Goal: Connect with others: Connect with others

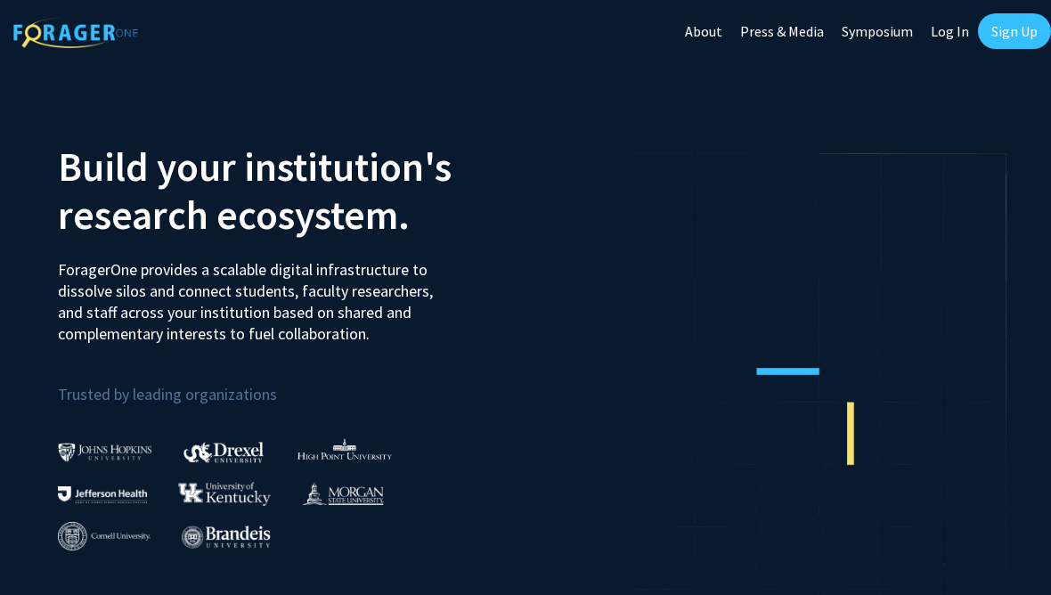
click at [1018, 33] on link "Sign Up" at bounding box center [1014, 31] width 73 height 36
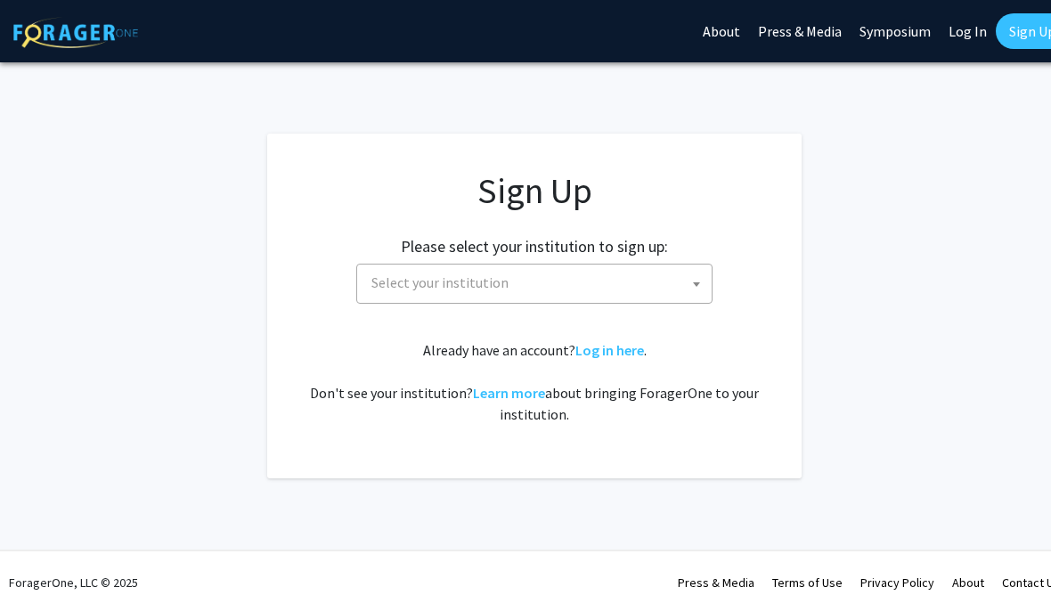
click at [959, 45] on link "Log In" at bounding box center [968, 31] width 56 height 62
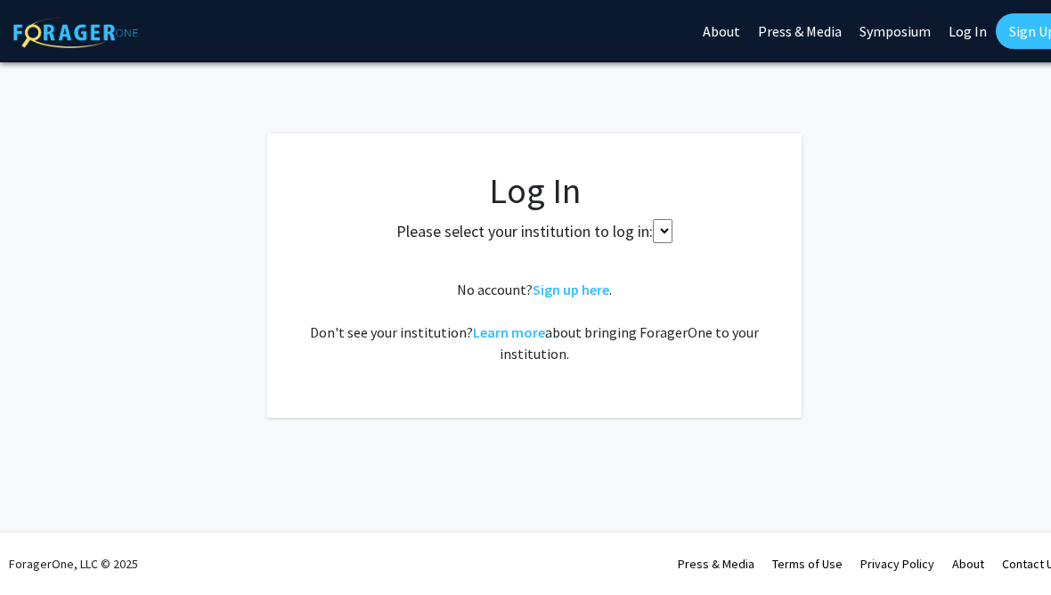
select select
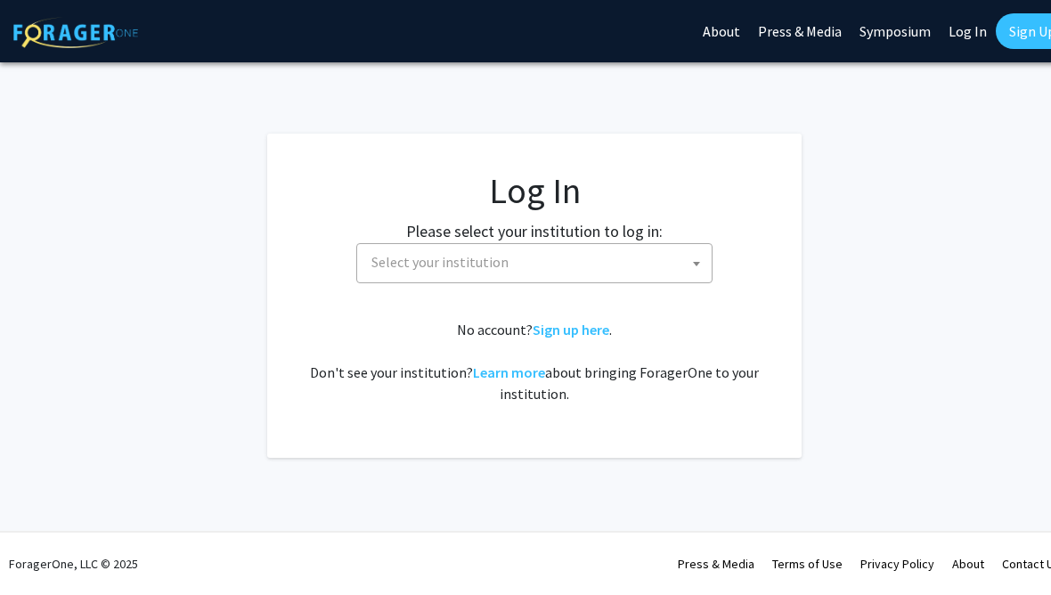
click at [524, 249] on span "Select your institution" at bounding box center [537, 262] width 347 height 37
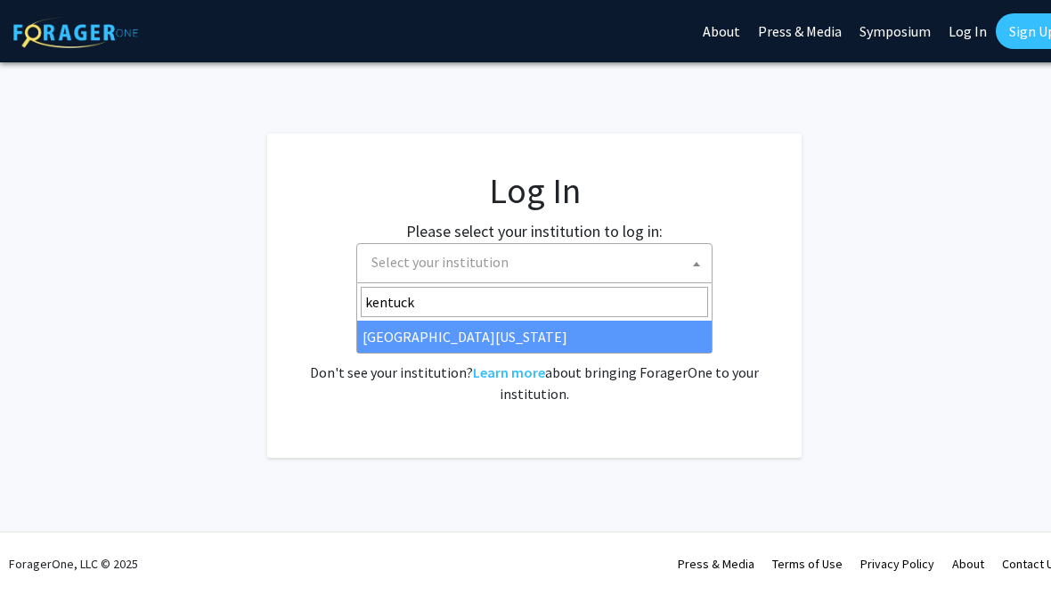
type input "kentucky"
select select "13"
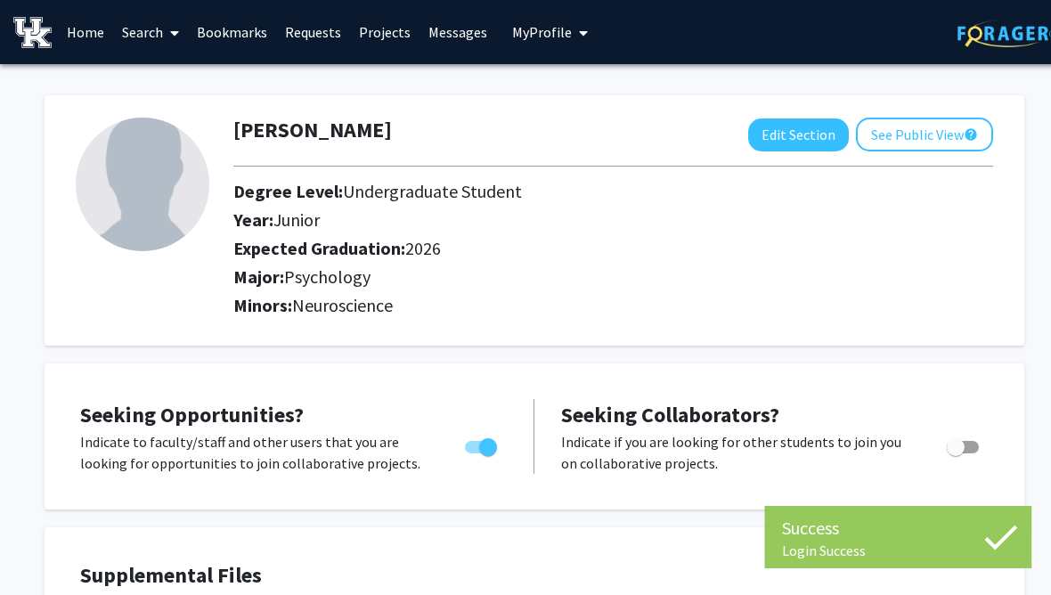
click at [784, 126] on button "Edit Section" at bounding box center [798, 134] width 101 height 33
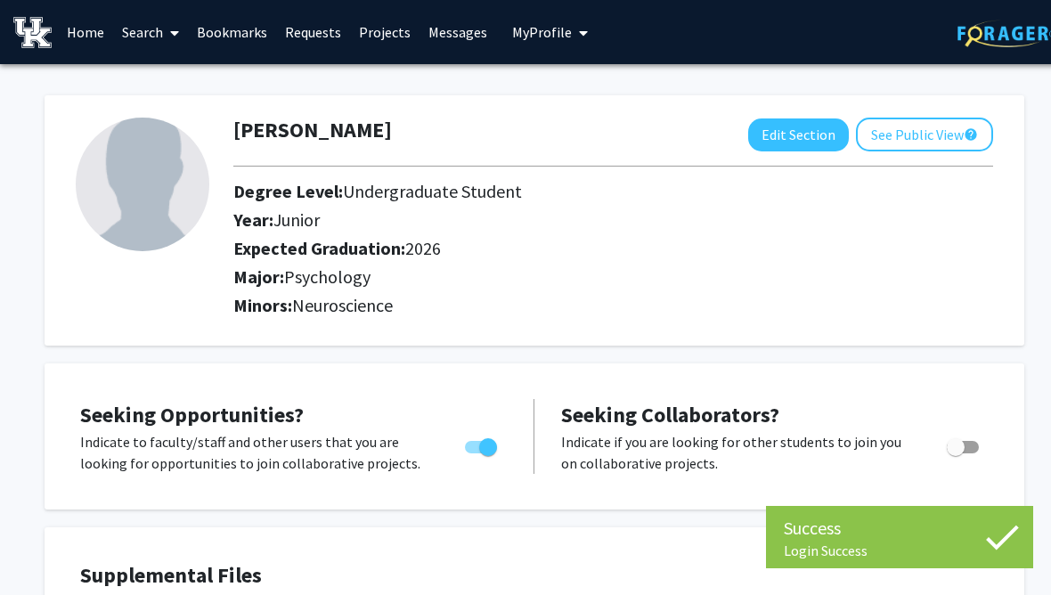
select select "junior"
select select "2026"
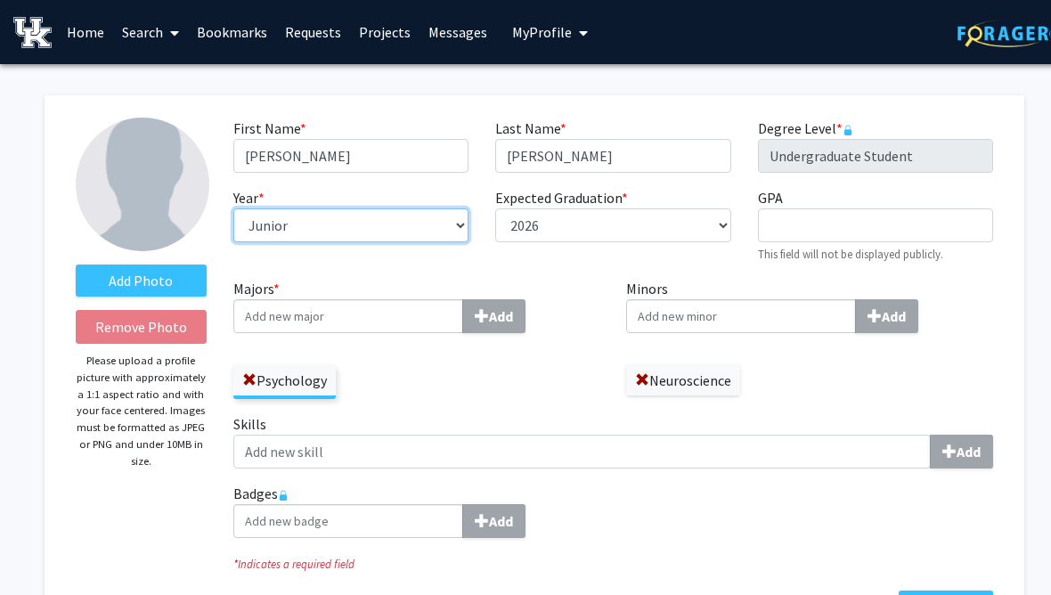
click at [456, 217] on select "--- First-year Sophomore Junior Senior Postbaccalaureate Certificate" at bounding box center [350, 225] width 235 height 34
select select "senior"
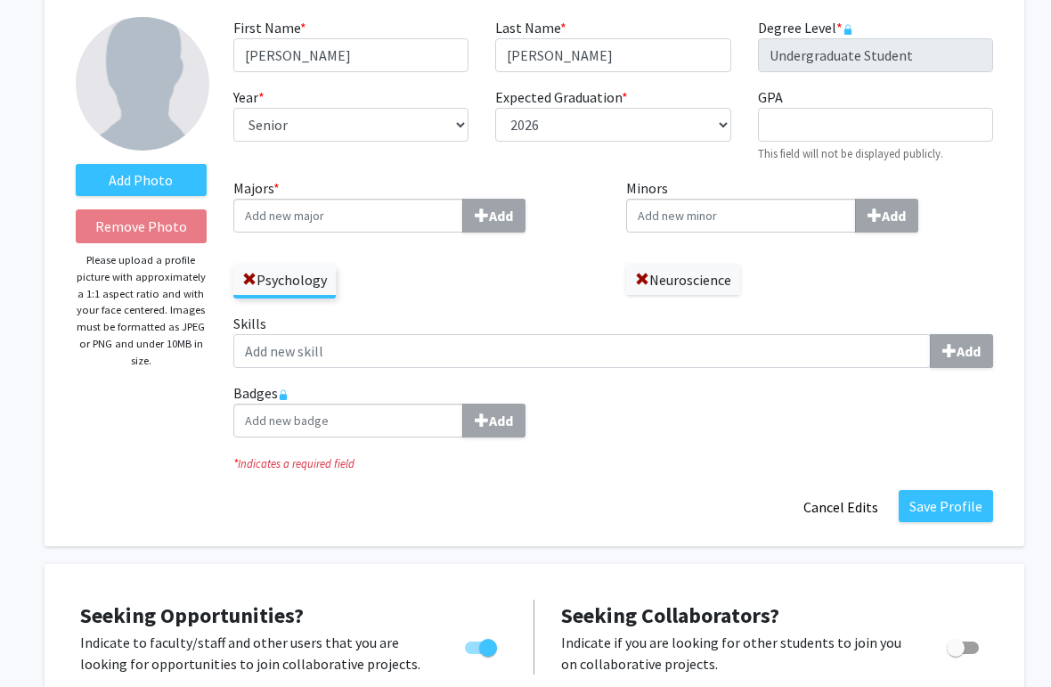
scroll to position [102, 0]
click at [958, 502] on button "Save Profile" at bounding box center [946, 505] width 94 height 32
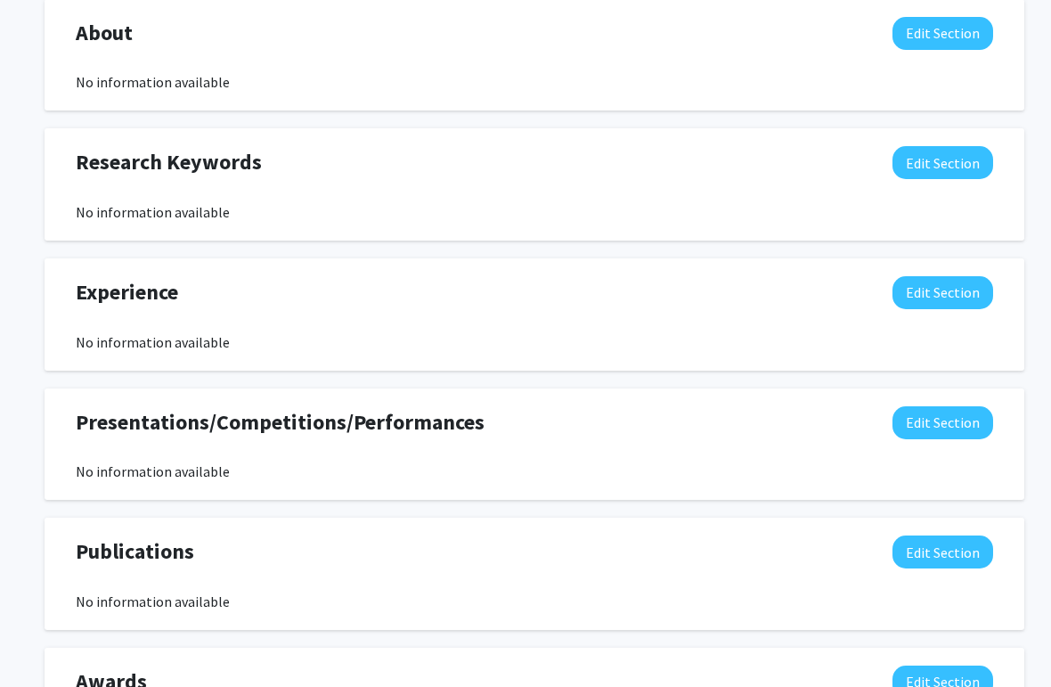
scroll to position [848, 0]
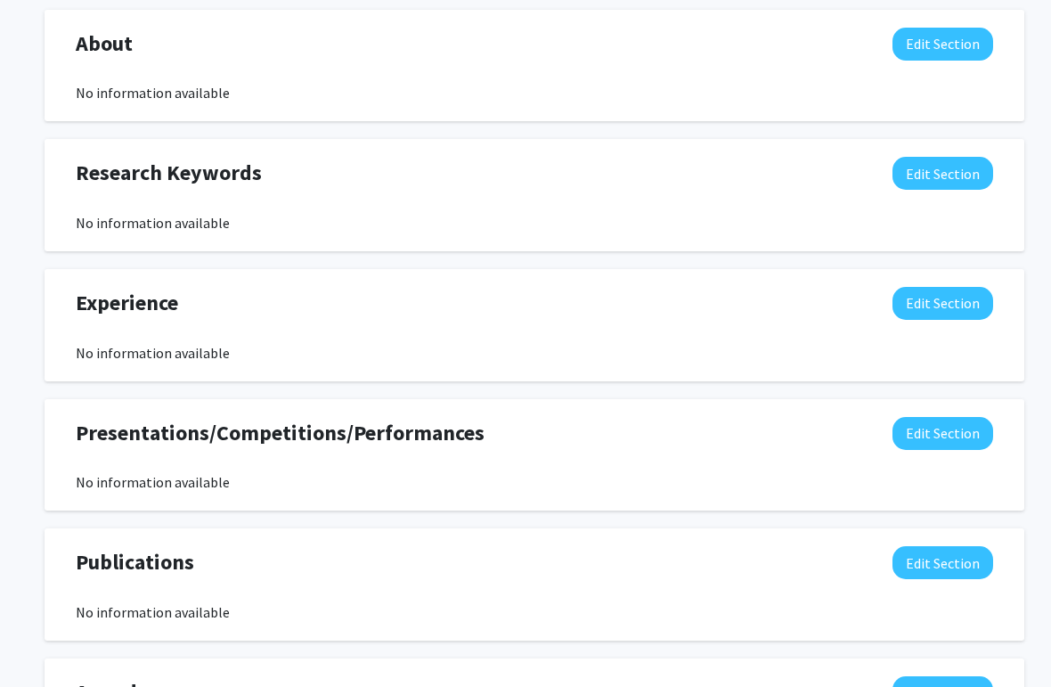
click at [980, 305] on button "Edit Section" at bounding box center [942, 303] width 101 height 33
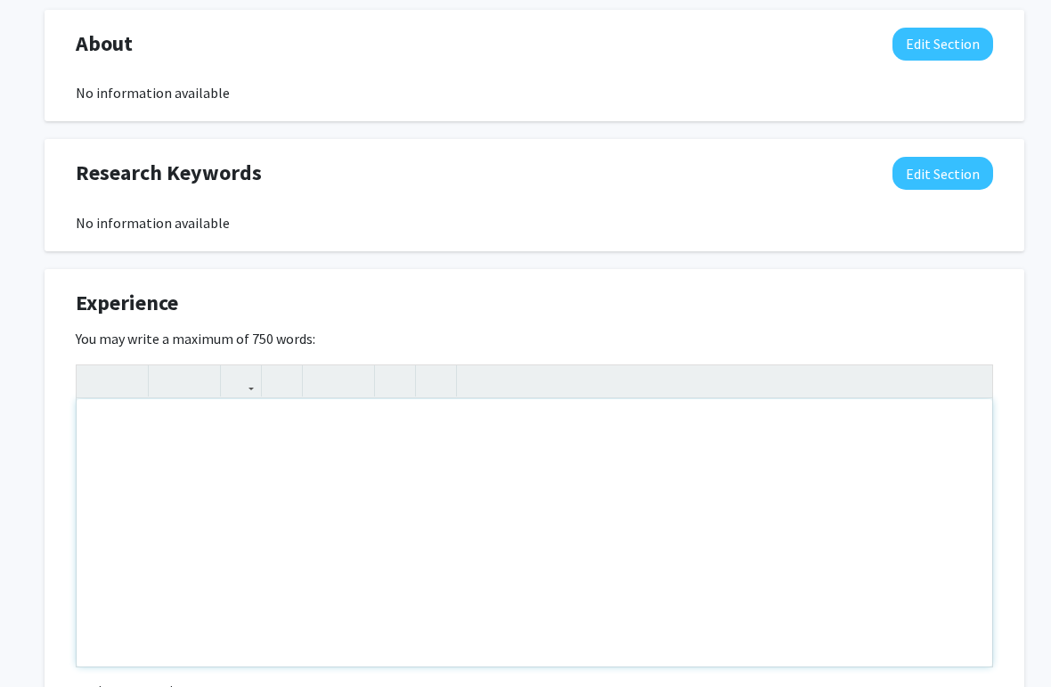
click at [970, 370] on div "Insert link Remove link" at bounding box center [534, 515] width 917 height 303
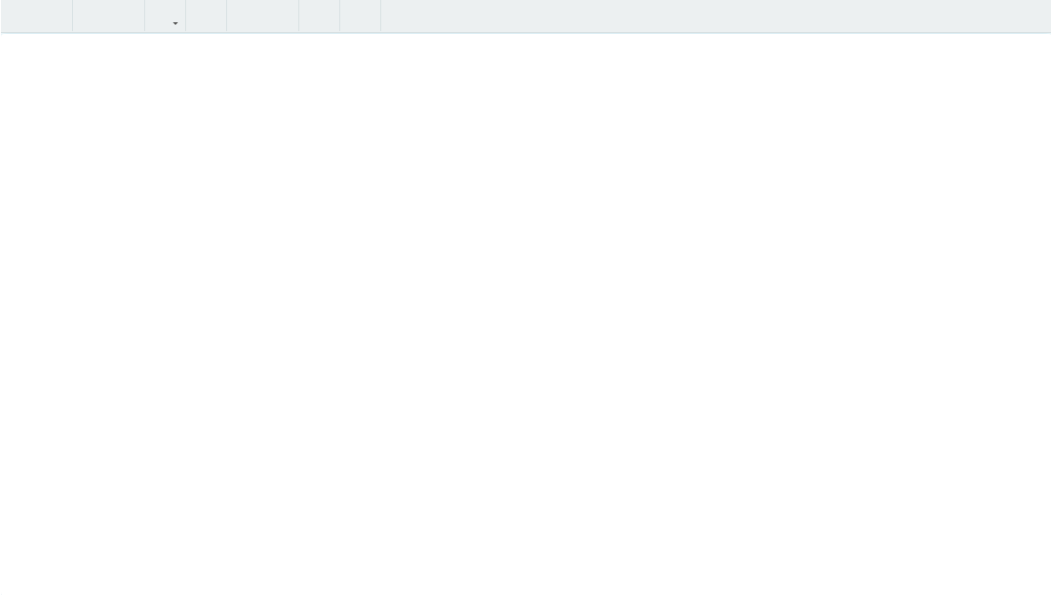
scroll to position [750, 0]
click at [1020, 15] on div "Seeking Opportunities? Indicate to faculty/staff and other users that you are l…" at bounding box center [535, 276] width 980 height 1327
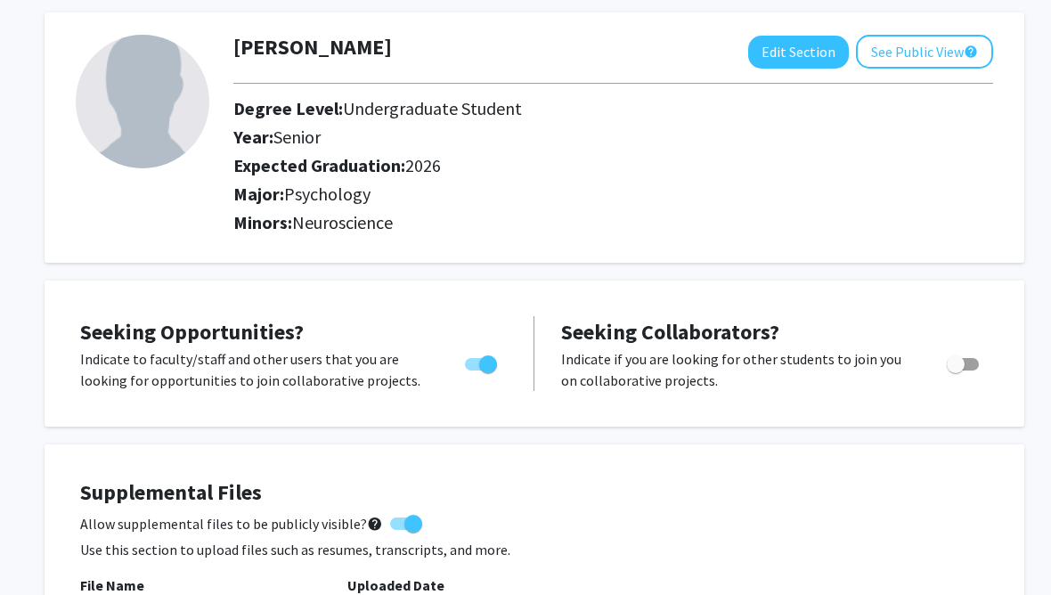
scroll to position [0, 0]
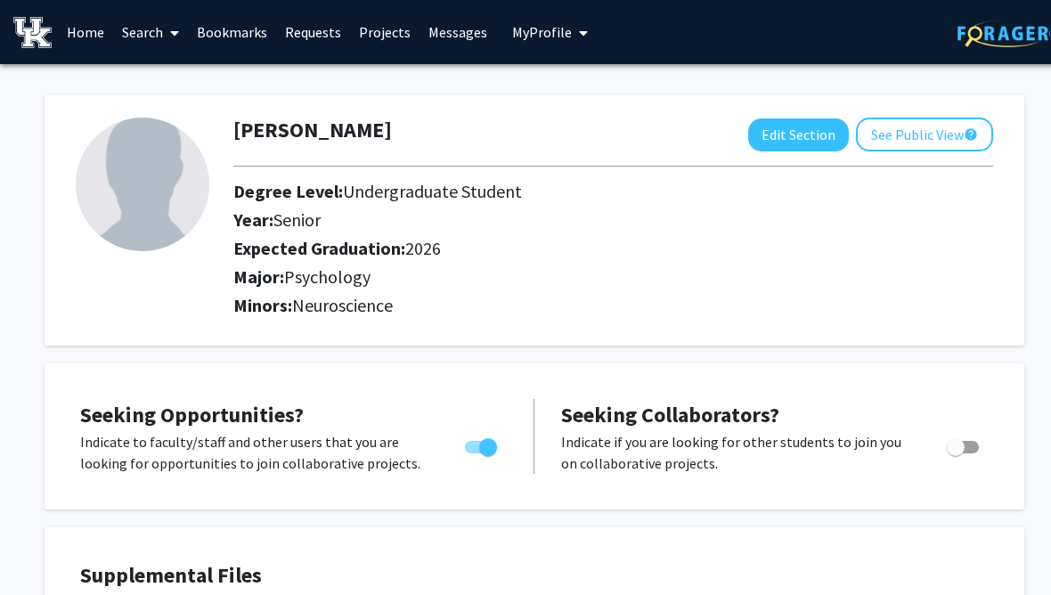
click at [931, 240] on div "[PERSON_NAME] Edit Section See Public View help Degree Level: Undergraduate Stu…" at bounding box center [613, 221] width 786 height 206
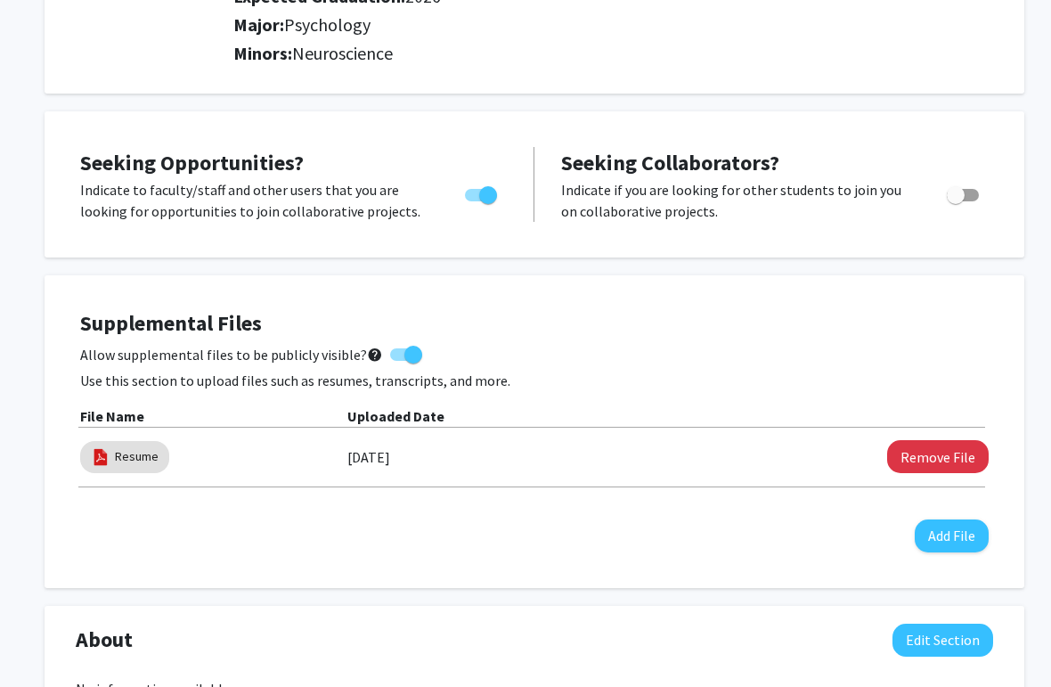
scroll to position [246, 0]
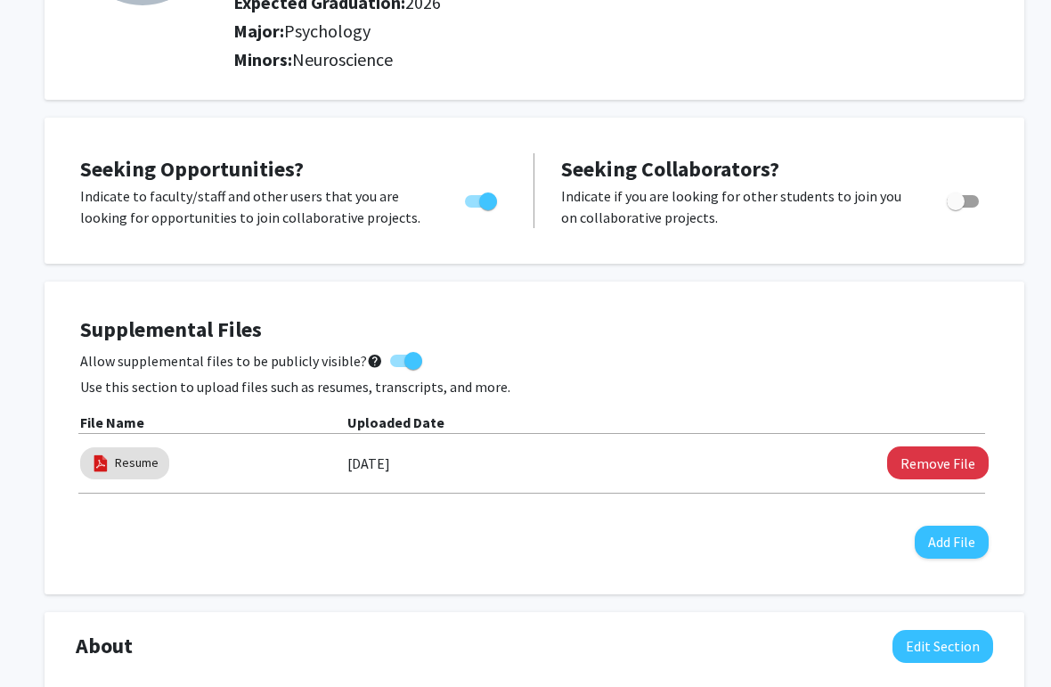
click at [958, 533] on button "Add File" at bounding box center [952, 542] width 74 height 33
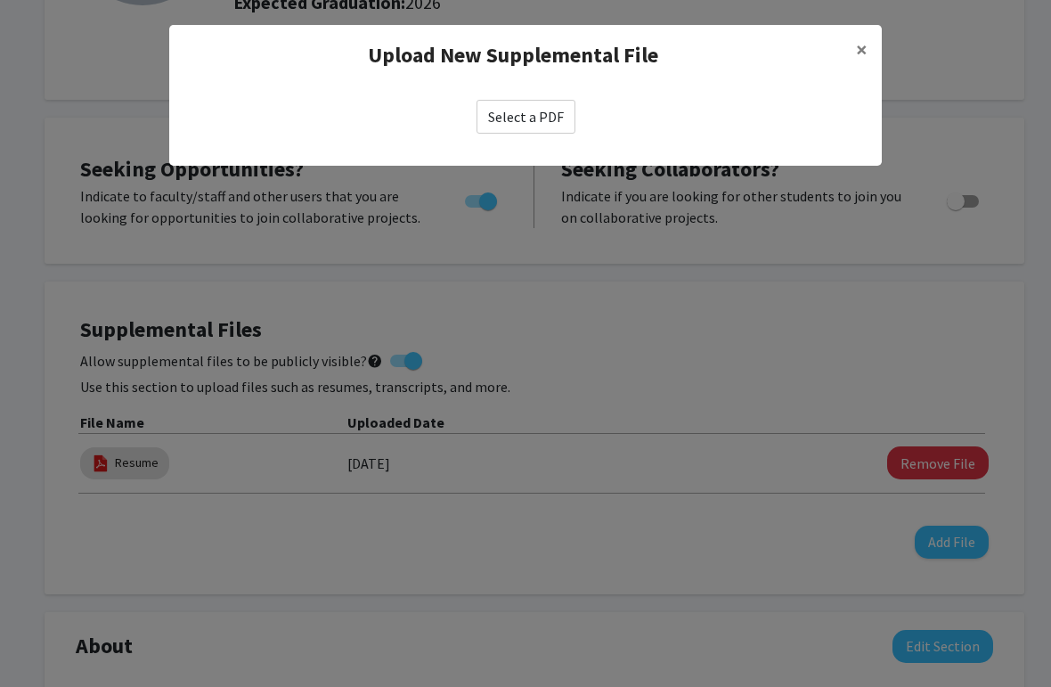
click at [860, 40] on span "×" at bounding box center [862, 50] width 12 height 28
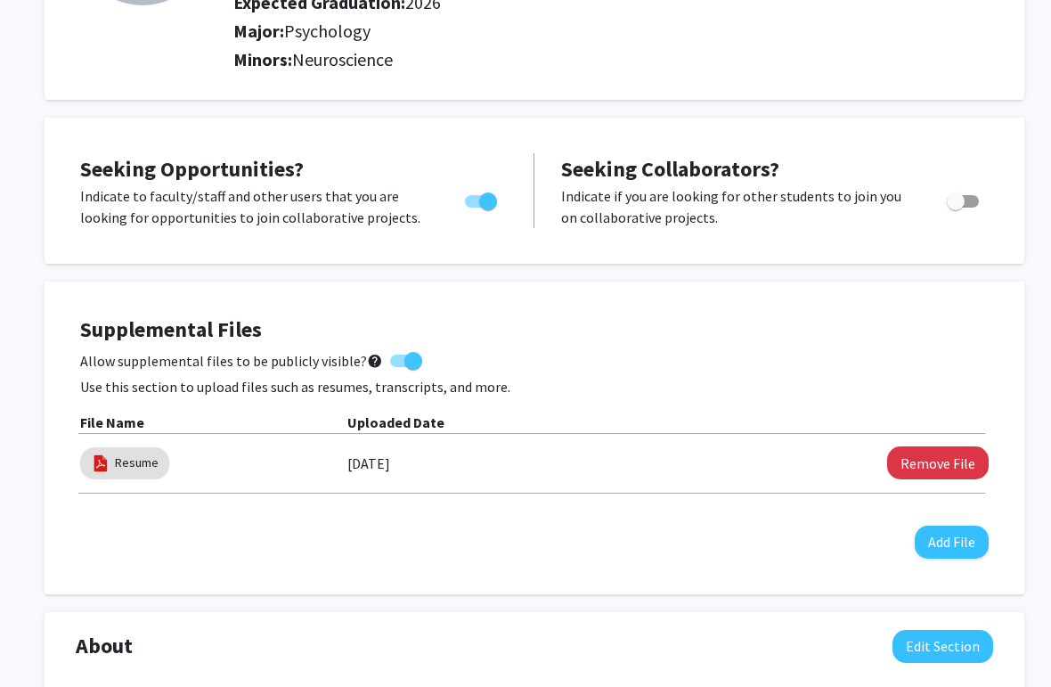
click at [949, 553] on button "Add File" at bounding box center [952, 542] width 74 height 33
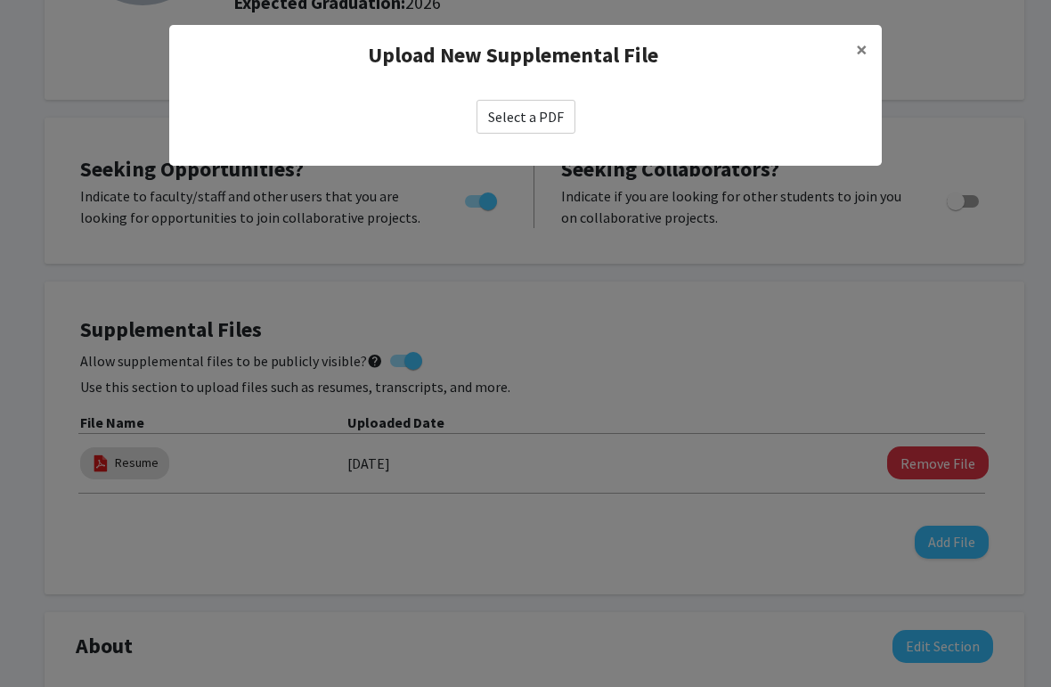
click at [553, 127] on label "Select a PDF" at bounding box center [526, 117] width 99 height 34
click at [0, 0] on input "Select a PDF" at bounding box center [0, 0] width 0 height 0
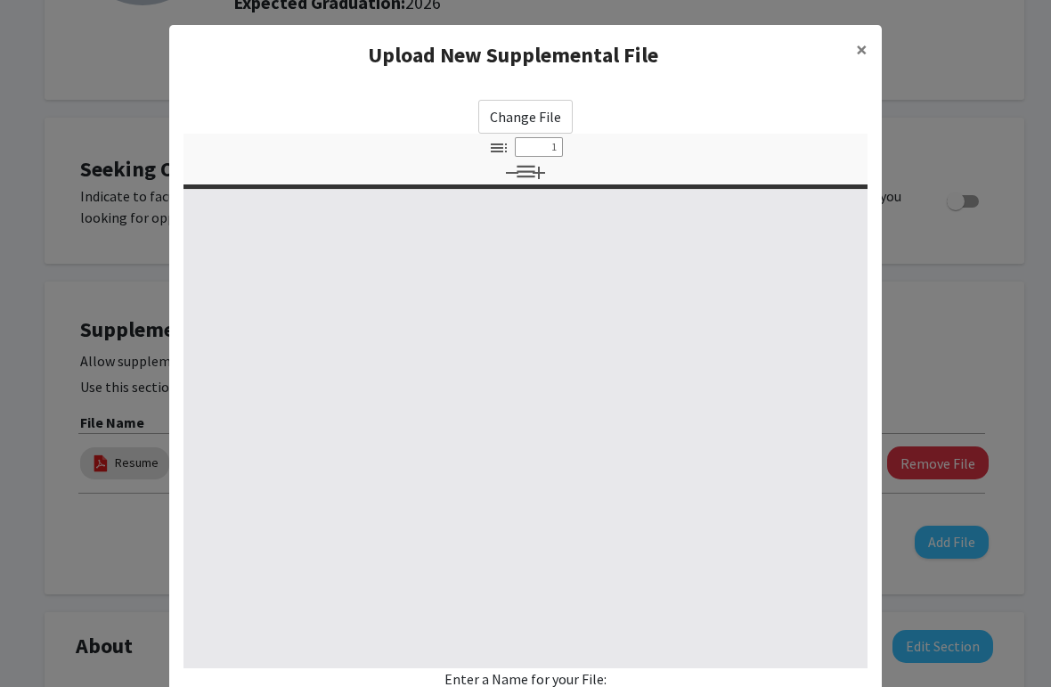
select select "custom"
type input "0"
select select "custom"
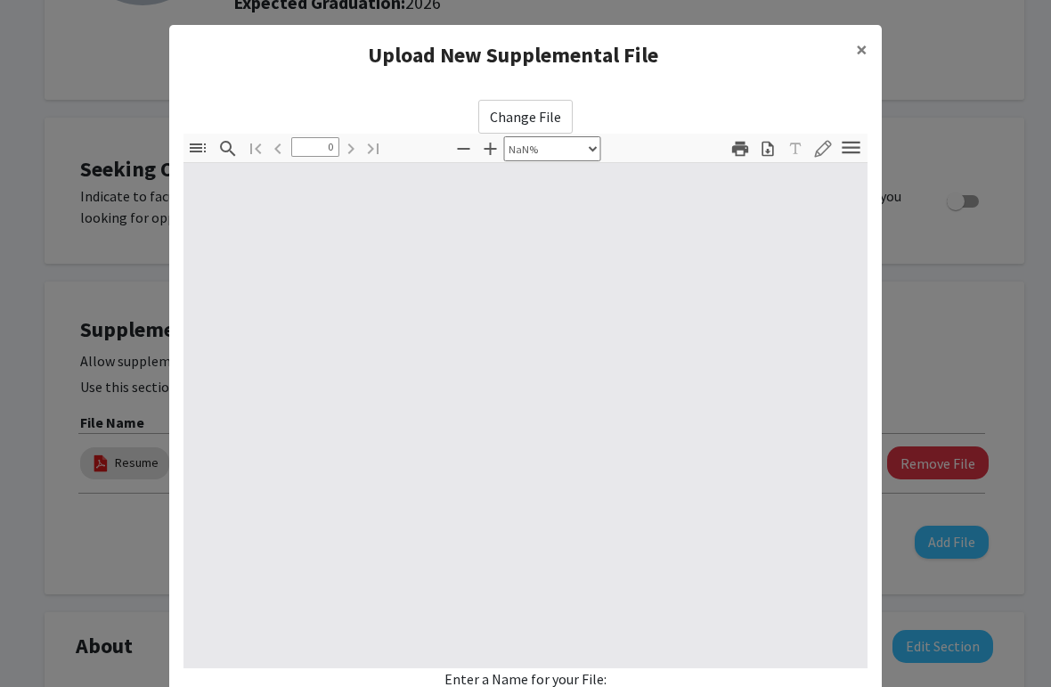
type input "1"
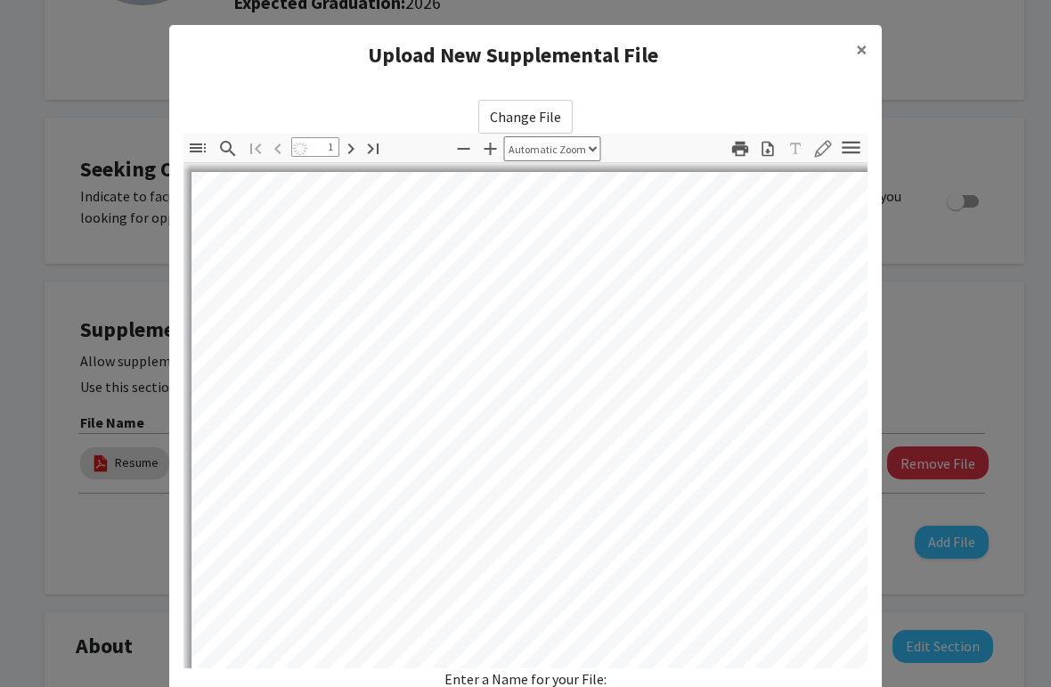
select select "auto"
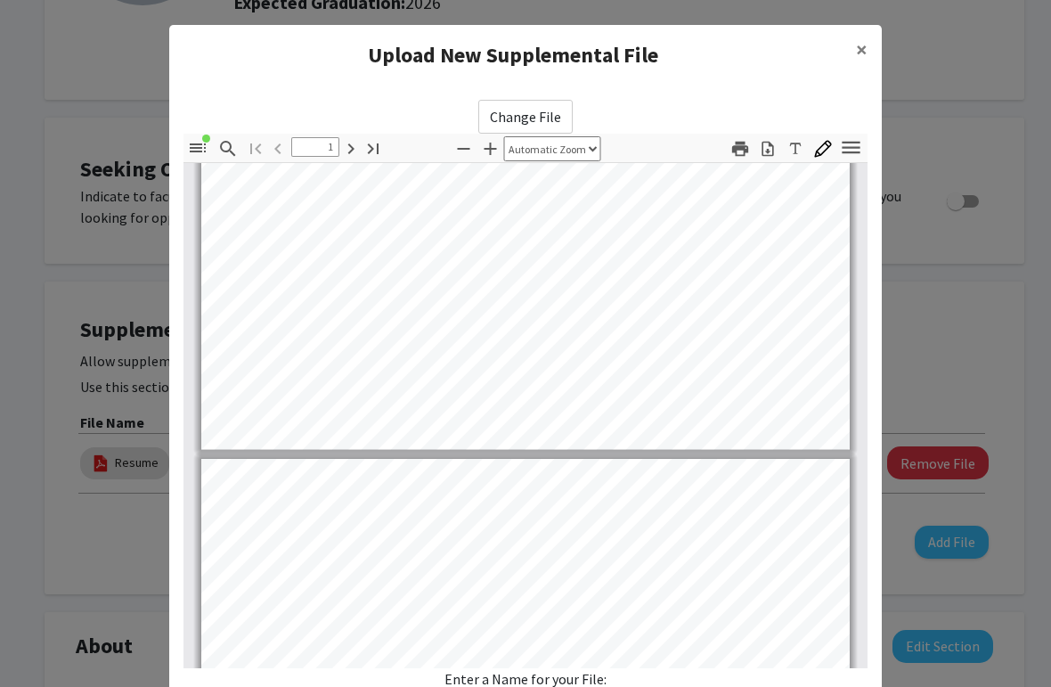
type input "2"
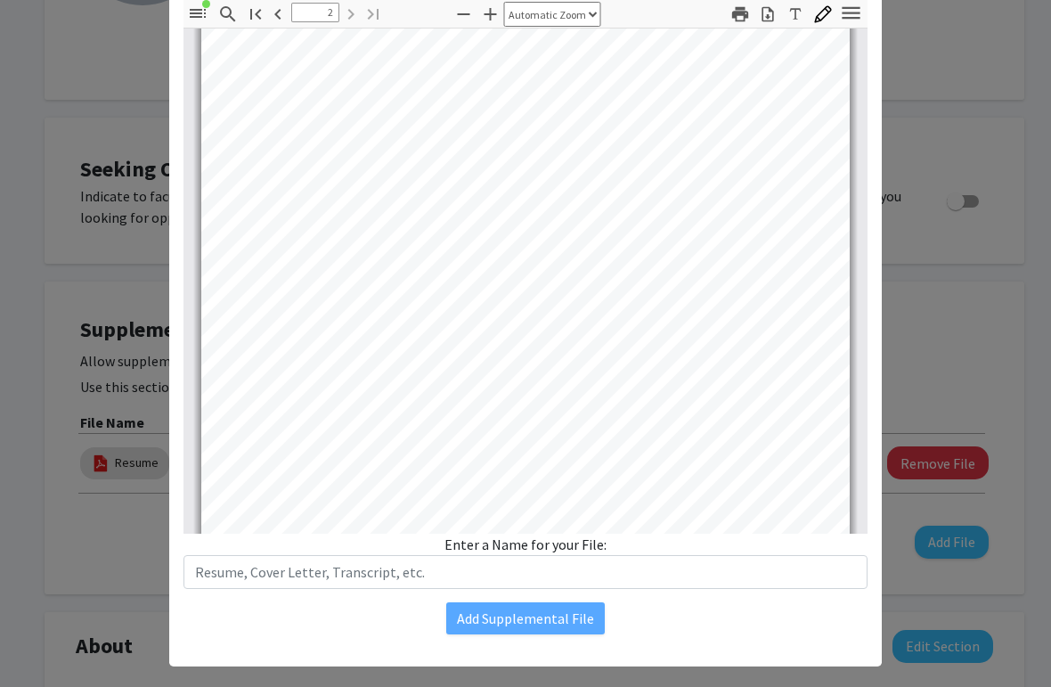
scroll to position [1068, 0]
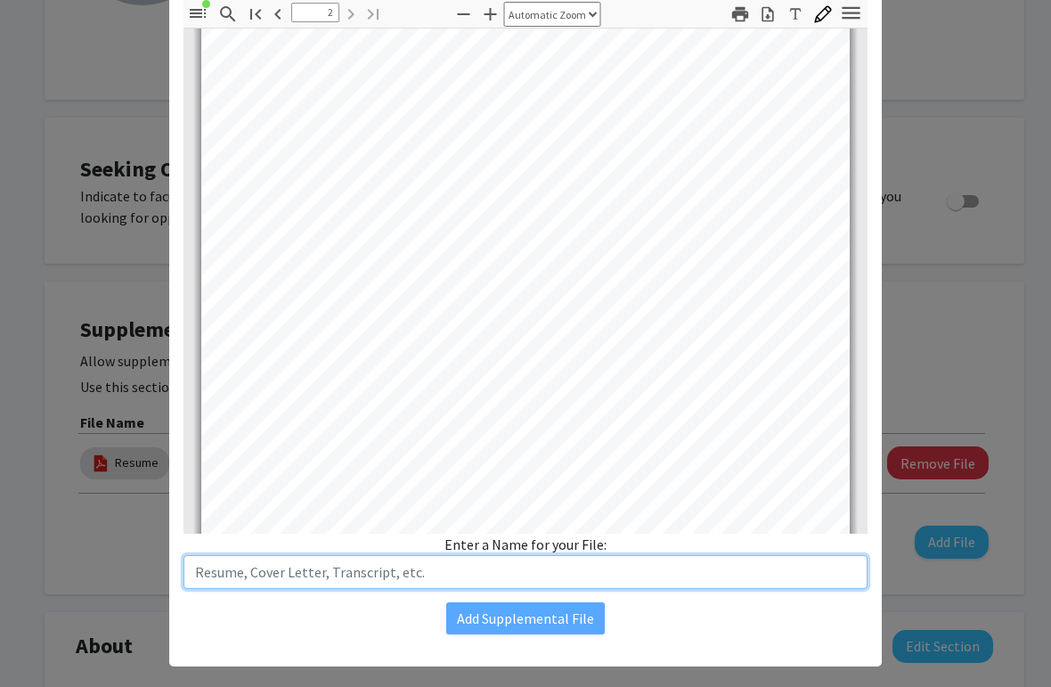
click at [365, 567] on input "text" at bounding box center [525, 572] width 684 height 34
type input "Resume - [PERSON_NAME]"
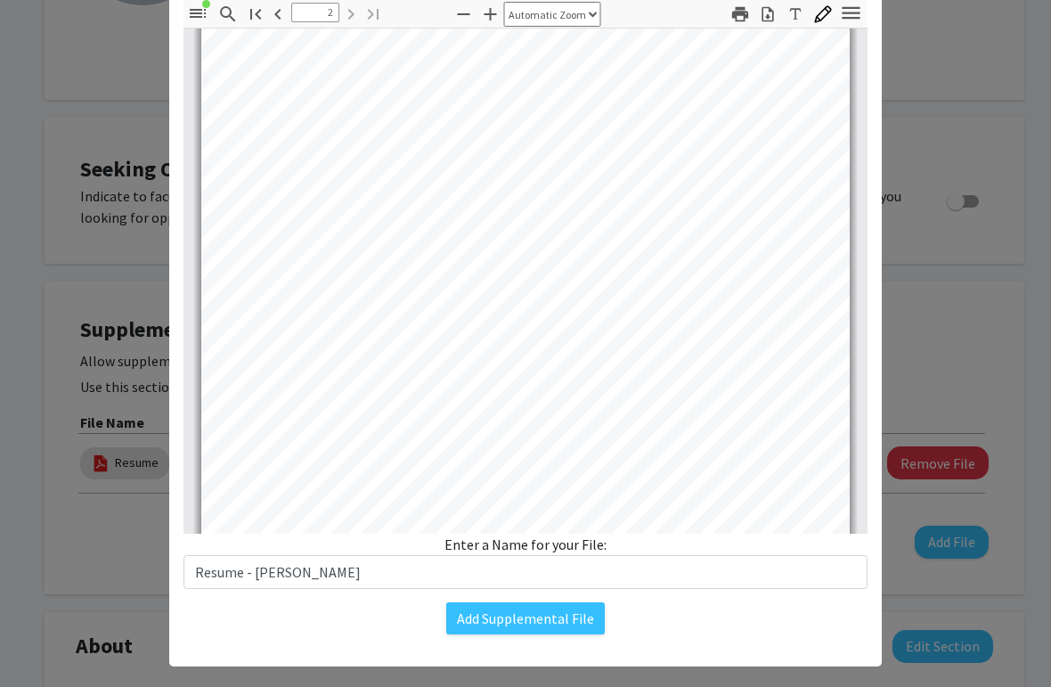
click at [553, 594] on button "Add Supplemental File" at bounding box center [525, 618] width 159 height 32
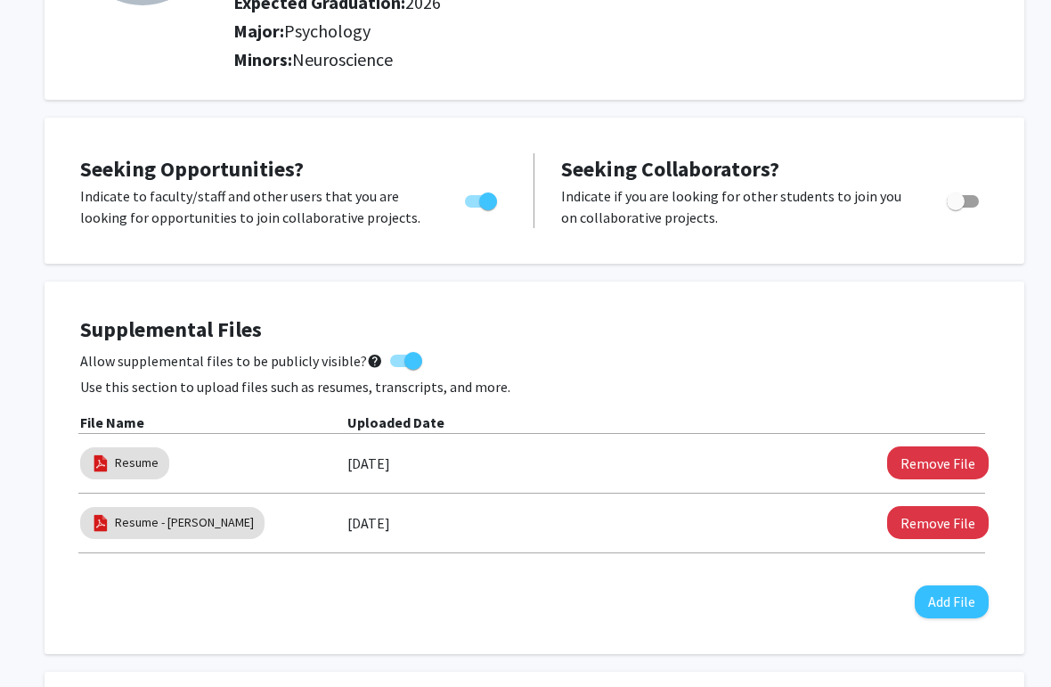
click at [974, 473] on button "Remove File" at bounding box center [938, 462] width 102 height 33
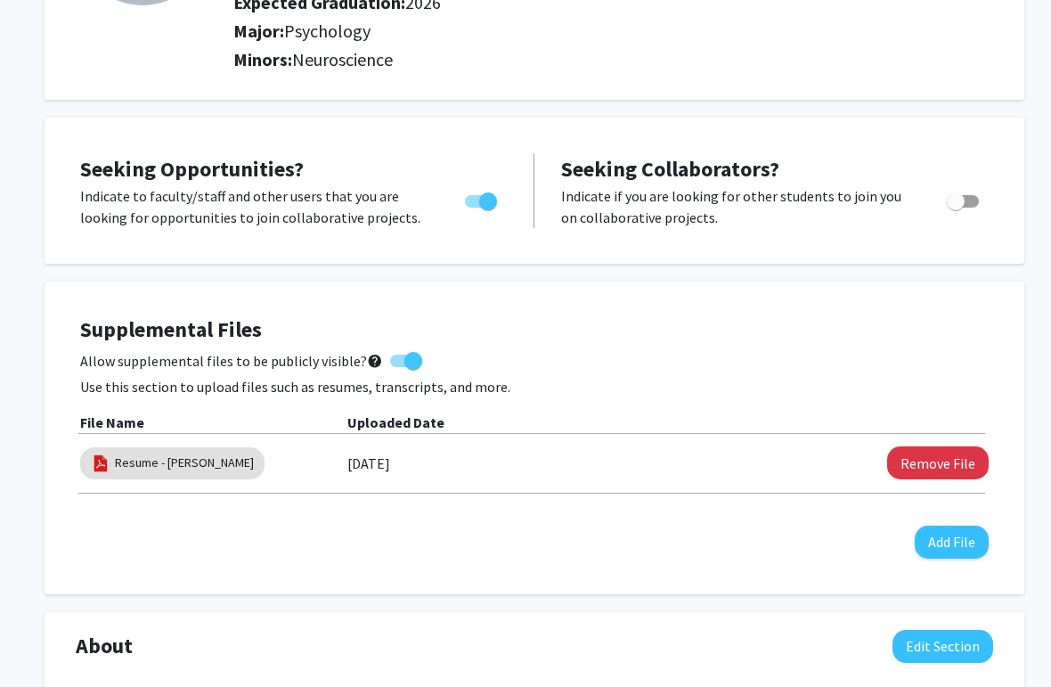
click at [963, 543] on button "Add File" at bounding box center [952, 542] width 74 height 33
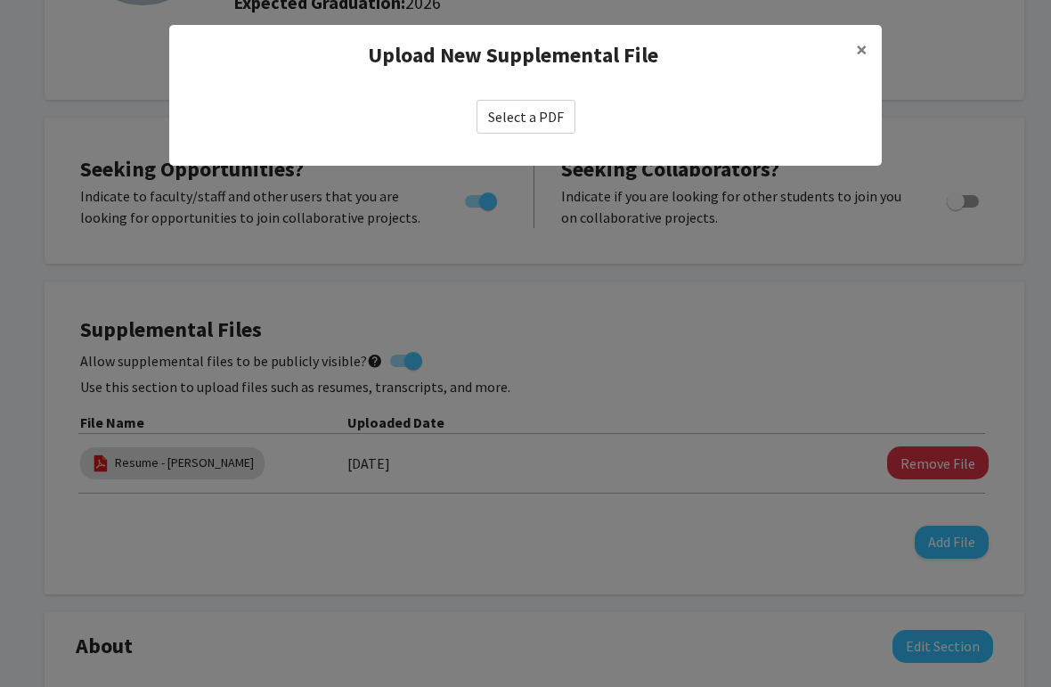
click at [689, 389] on modal-container "Upload New Supplemental File × Select a PDF" at bounding box center [525, 343] width 1051 height 687
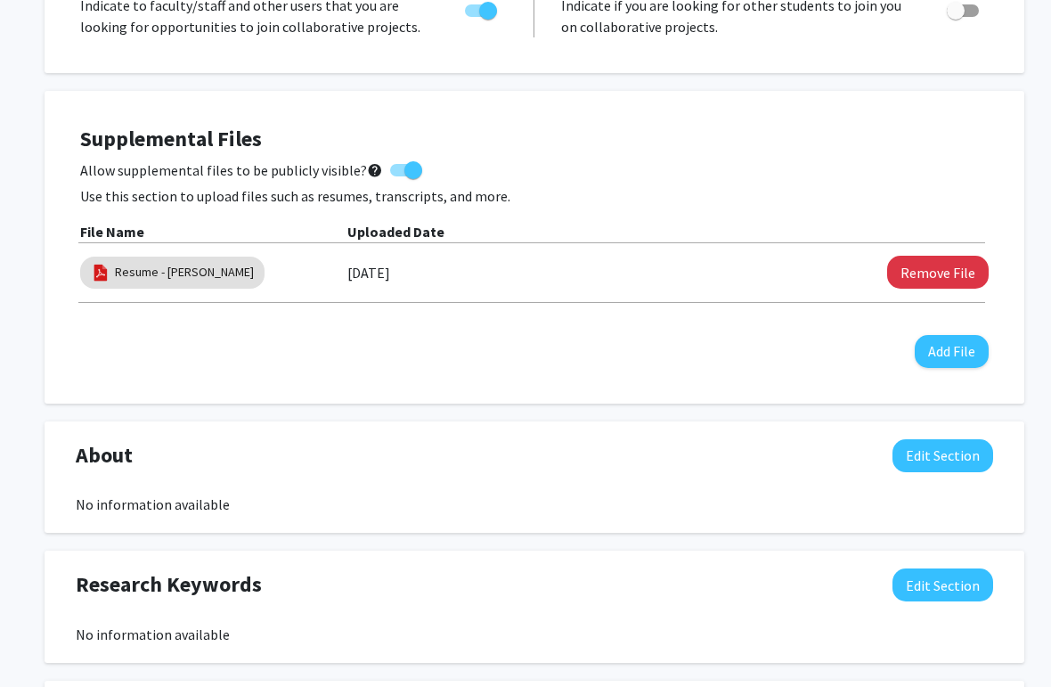
scroll to position [585, 0]
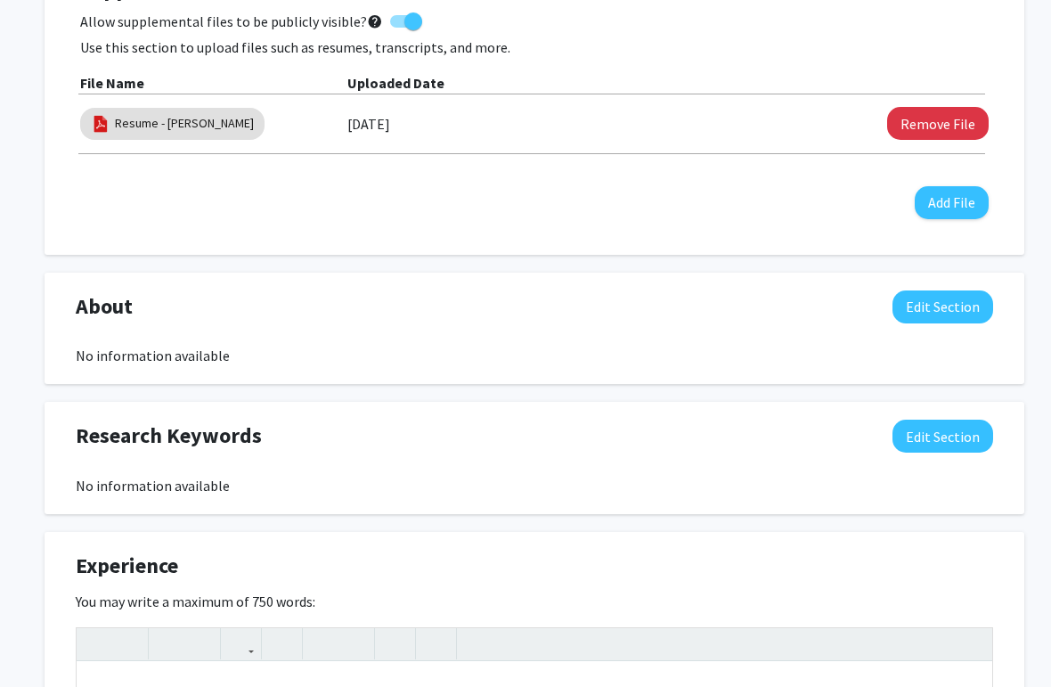
click at [667, 420] on div "Research Keywords Edit Section" at bounding box center [534, 440] width 944 height 41
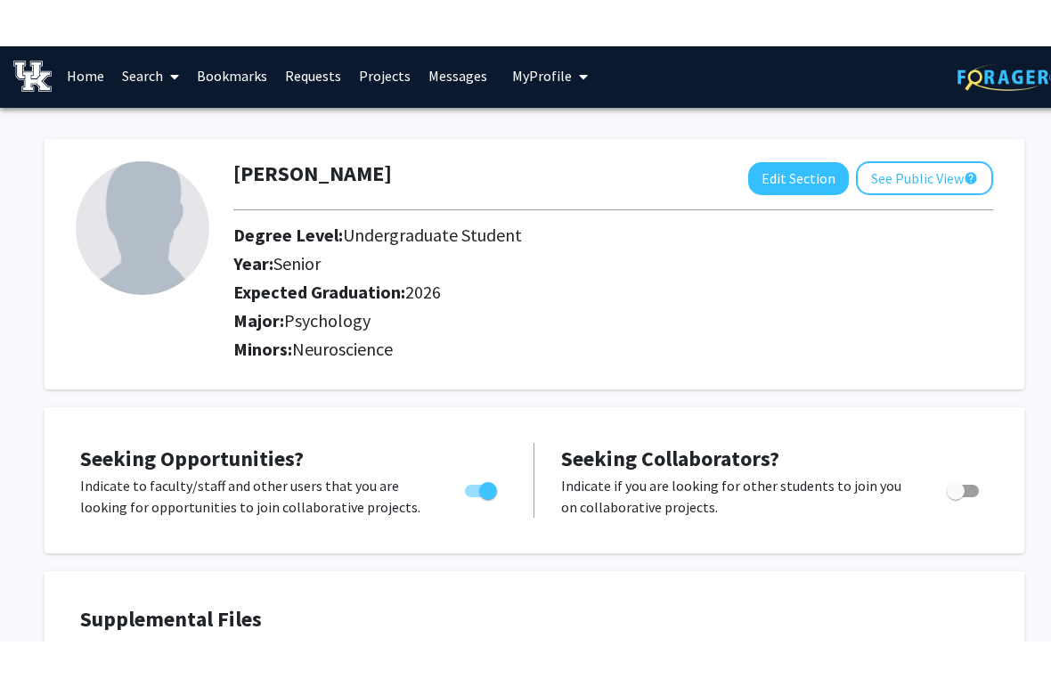
scroll to position [0, 0]
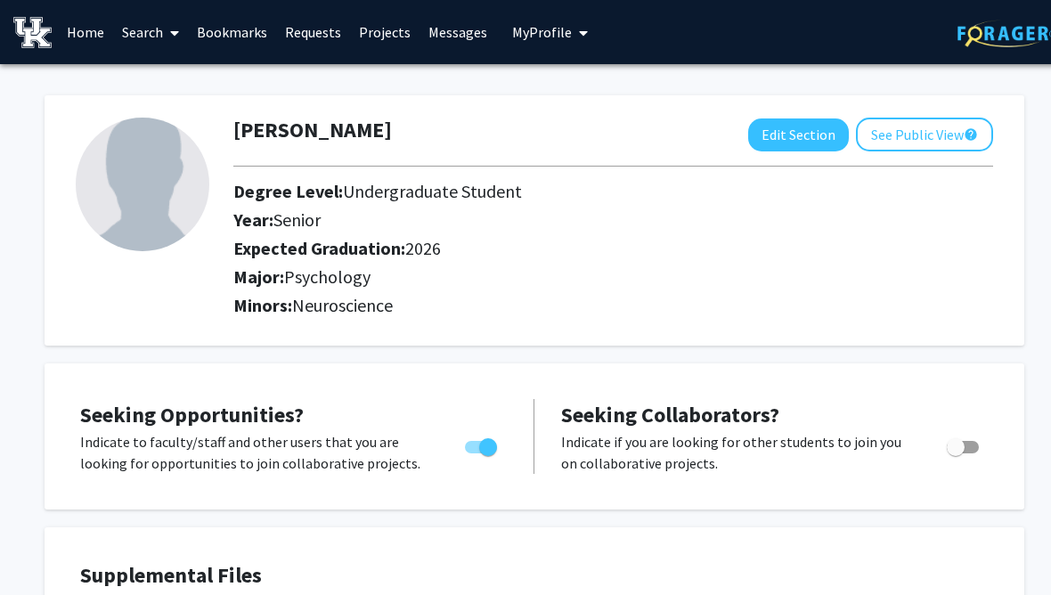
click at [819, 135] on button "Edit Section" at bounding box center [798, 134] width 101 height 33
select select "senior"
select select "2026"
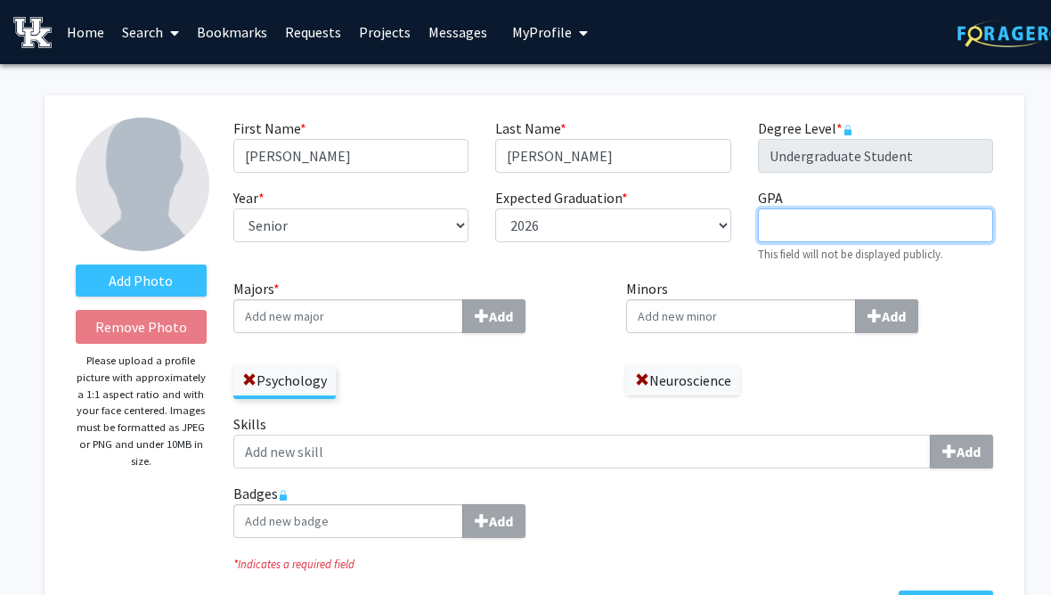
click at [823, 228] on input "GPA required" at bounding box center [875, 225] width 235 height 34
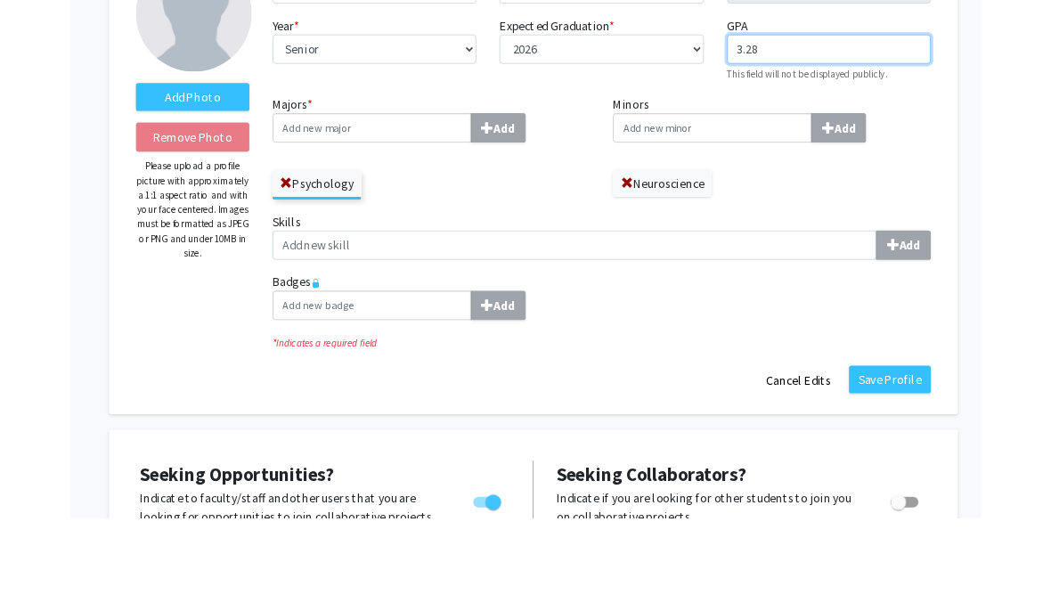
scroll to position [150, 0]
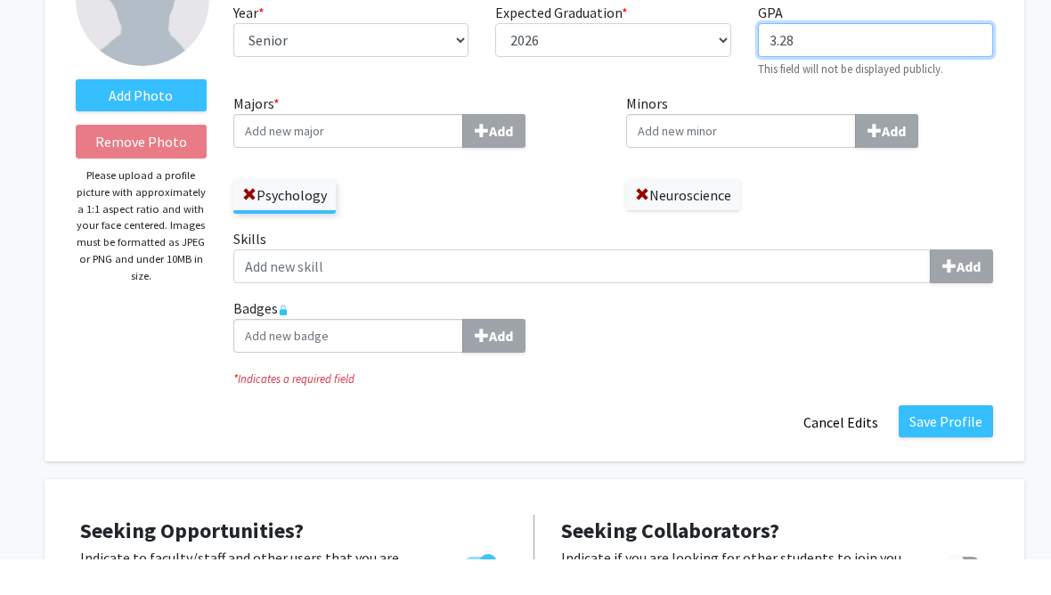
type input "3.28"
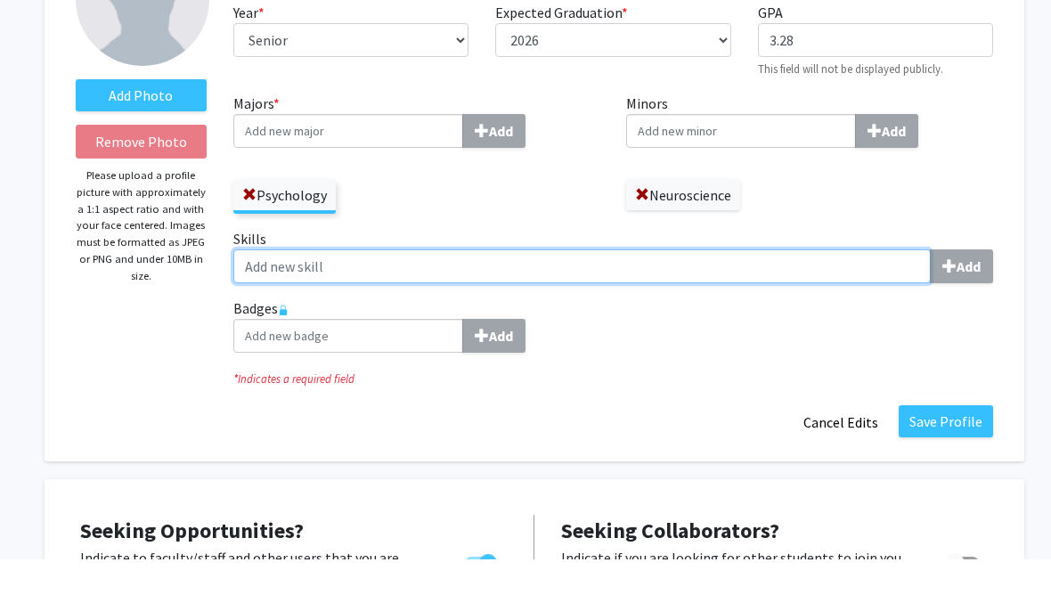
click at [881, 285] on input "Skills Add" at bounding box center [581, 302] width 697 height 34
type input "REDcap"
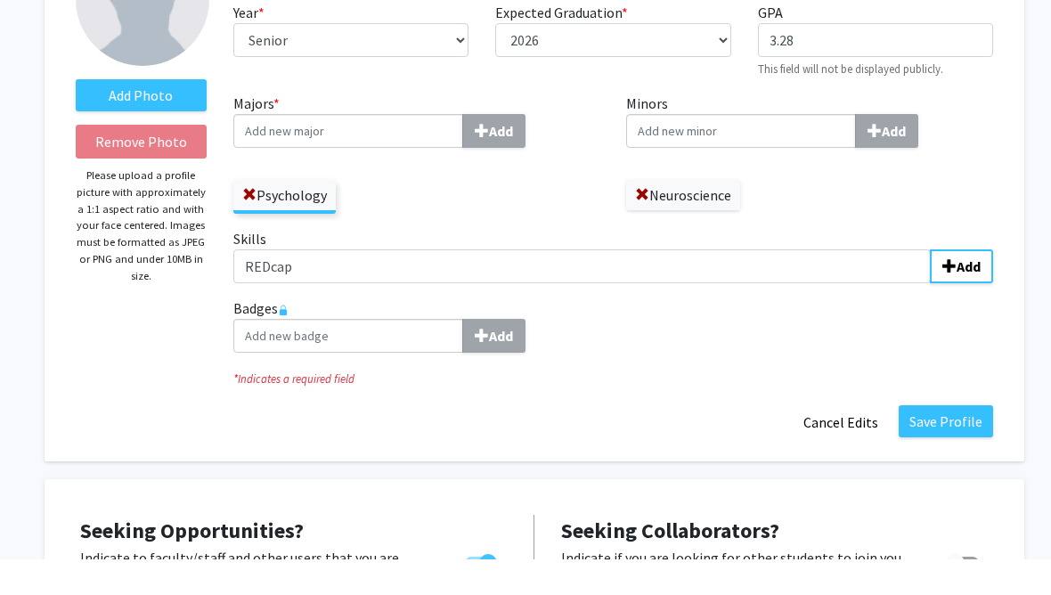
click at [960, 285] on button "Add" at bounding box center [961, 302] width 63 height 34
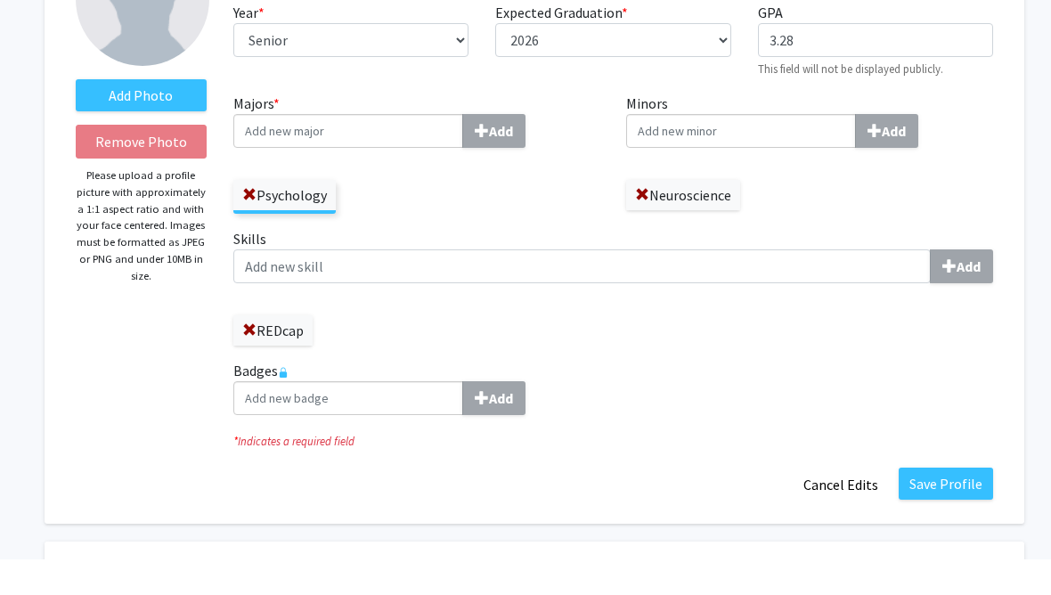
scroll to position [186, 0]
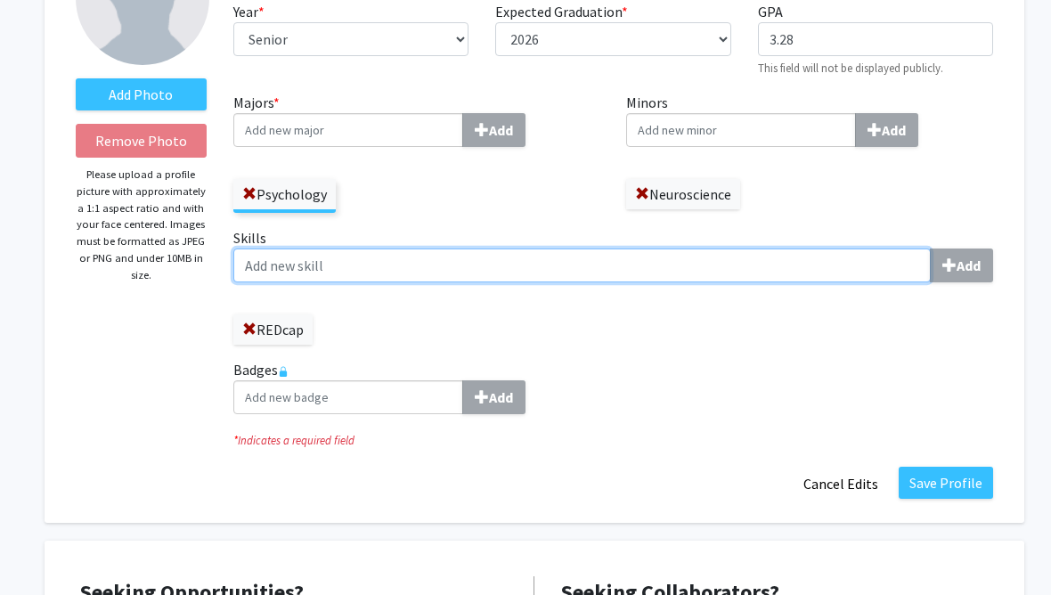
click at [721, 273] on input "Skills Add" at bounding box center [581, 266] width 697 height 34
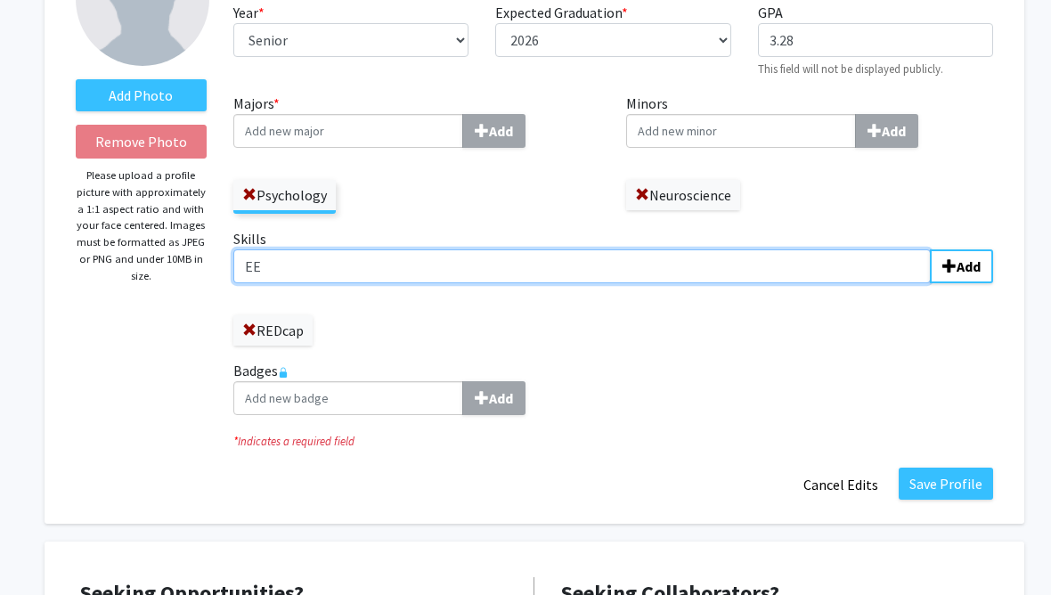
type input "E"
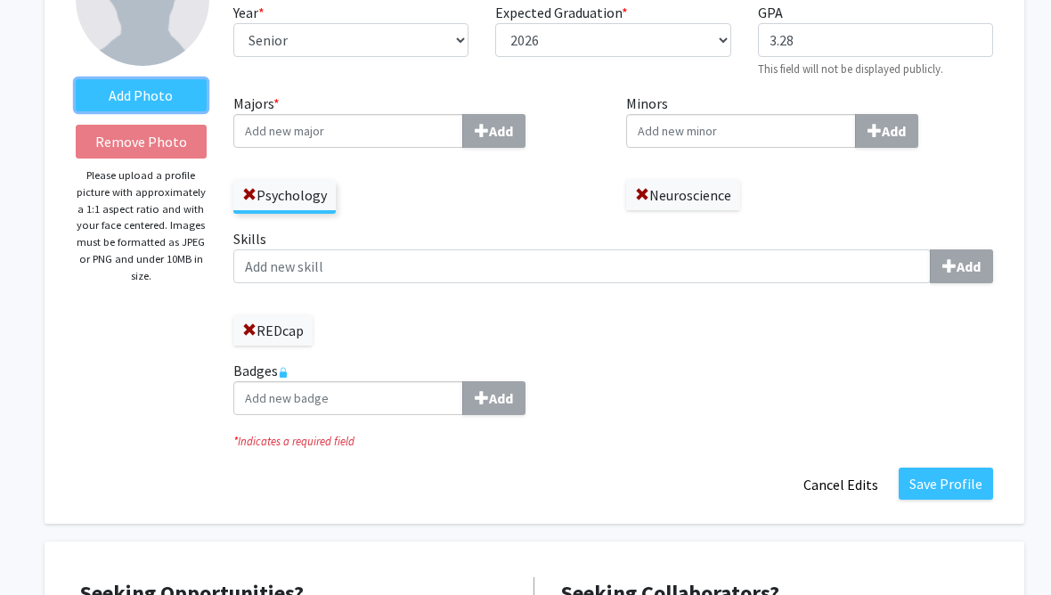
click at [190, 91] on label "Add Photo" at bounding box center [141, 95] width 131 height 32
click at [0, 0] on input "Add Photo" at bounding box center [0, 0] width 0 height 0
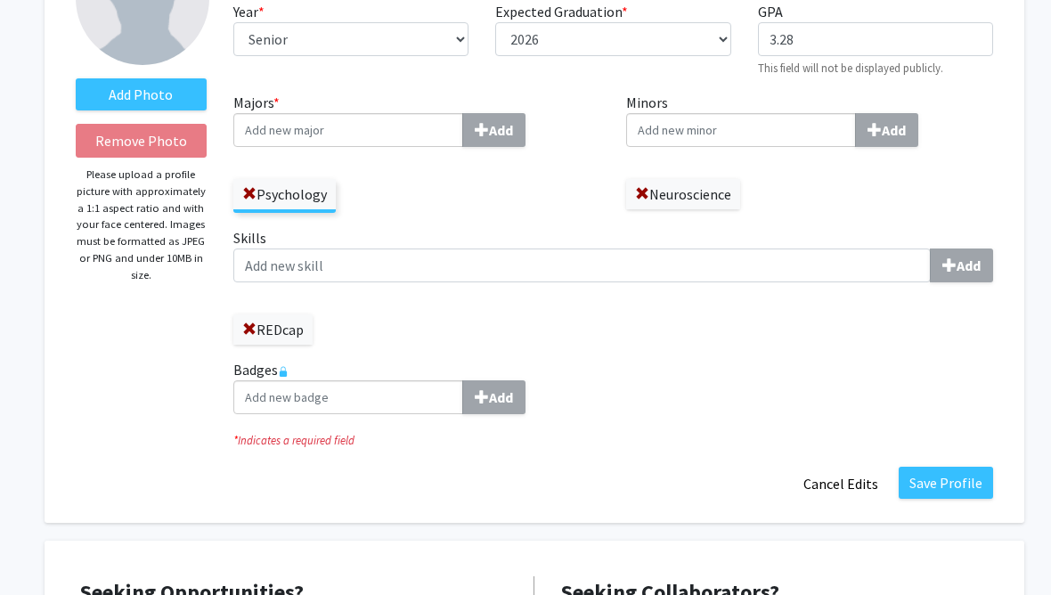
scroll to position [186, 0]
click at [183, 89] on label "Add Photo" at bounding box center [141, 94] width 131 height 32
click at [0, 0] on input "Add Photo" at bounding box center [0, 0] width 0 height 0
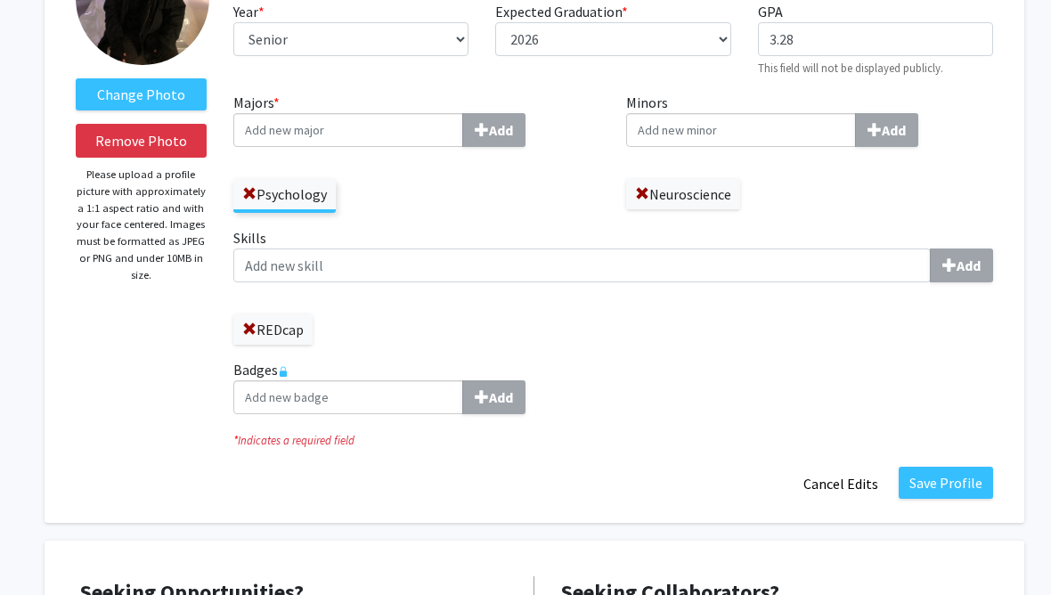
click at [964, 493] on button "Save Profile" at bounding box center [946, 483] width 94 height 32
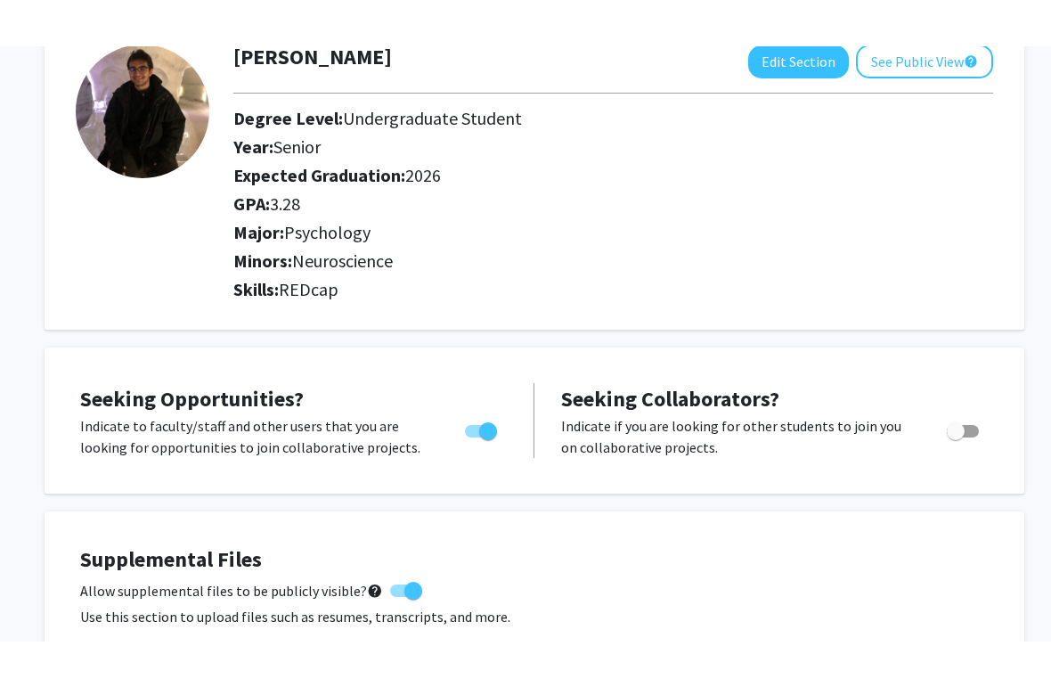
scroll to position [0, 0]
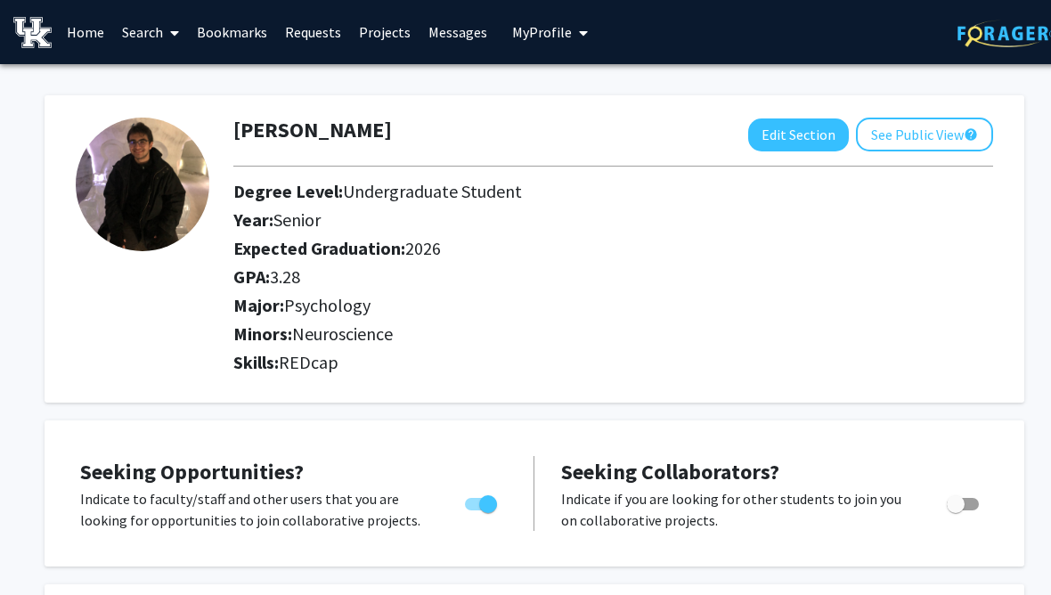
click at [161, 37] on link "Search" at bounding box center [150, 32] width 75 height 62
click at [213, 88] on span "Faculty/Staff" at bounding box center [178, 82] width 131 height 36
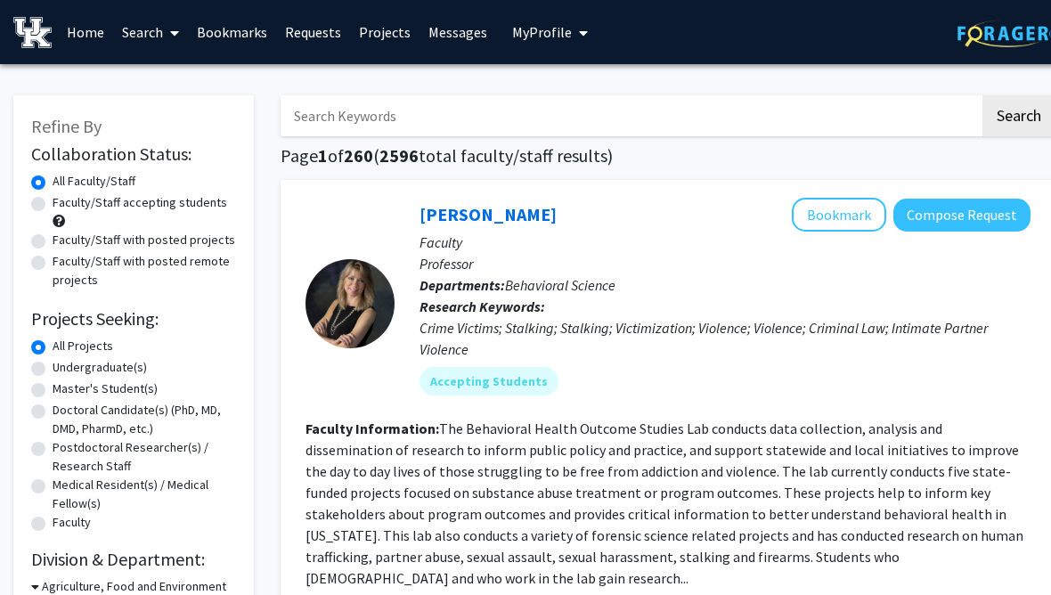
click at [424, 128] on input "Search Keywords" at bounding box center [630, 115] width 699 height 41
type input "Genetics"
click at [991, 207] on button "Compose Request" at bounding box center [961, 215] width 137 height 33
click at [681, 125] on input "Search Keywords" at bounding box center [630, 115] width 699 height 41
click at [1018, 114] on button "Search" at bounding box center [1018, 115] width 73 height 41
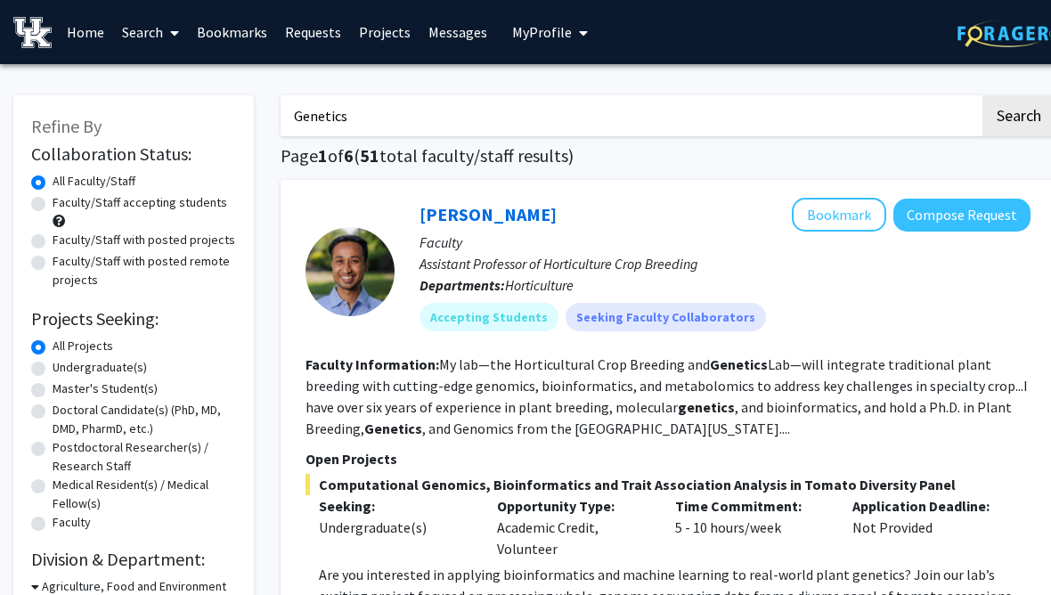
click at [293, 118] on input "Genetics" at bounding box center [630, 115] width 699 height 41
type input "Behavioral Genetics"
click at [1018, 114] on button "Search" at bounding box center [1018, 115] width 73 height 41
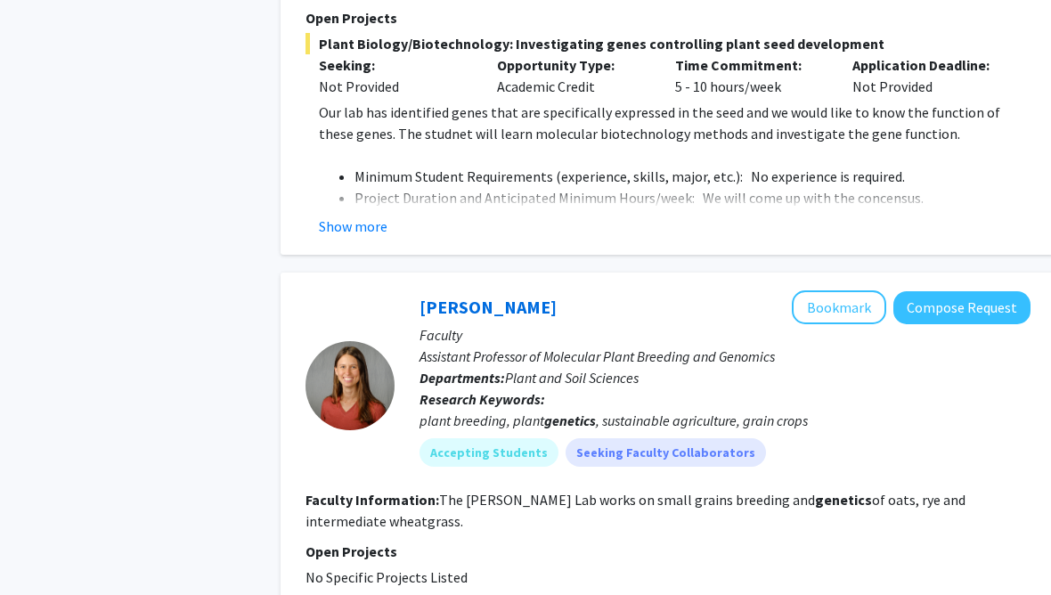
scroll to position [3775, 0]
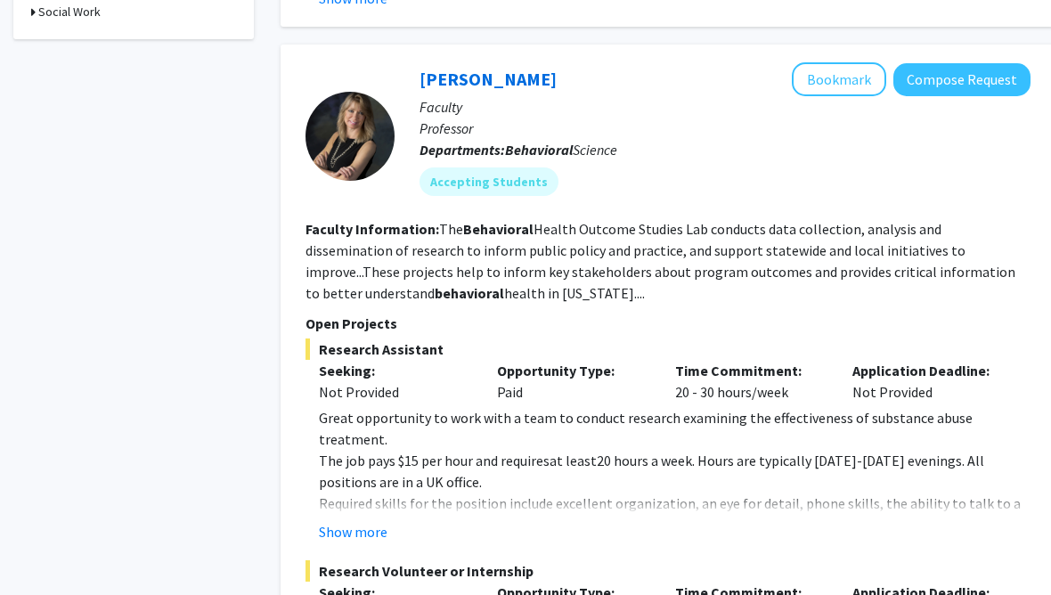
click at [860, 84] on button "Bookmark" at bounding box center [839, 80] width 94 height 34
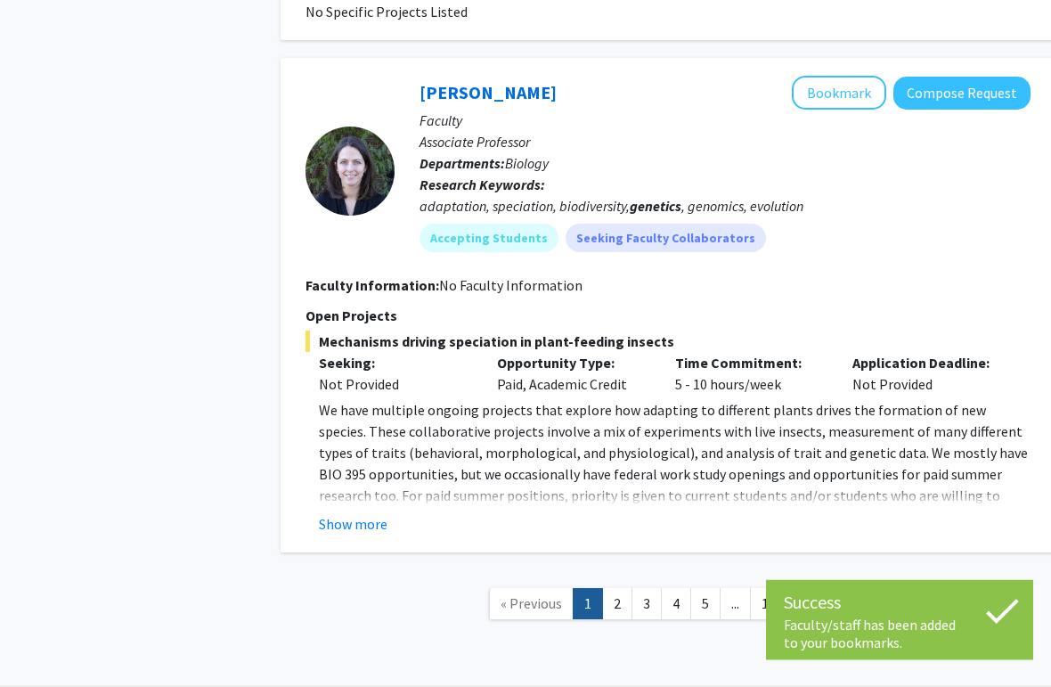
scroll to position [4674, 0]
click at [818, 594] on span "Next »" at bounding box center [817, 603] width 38 height 18
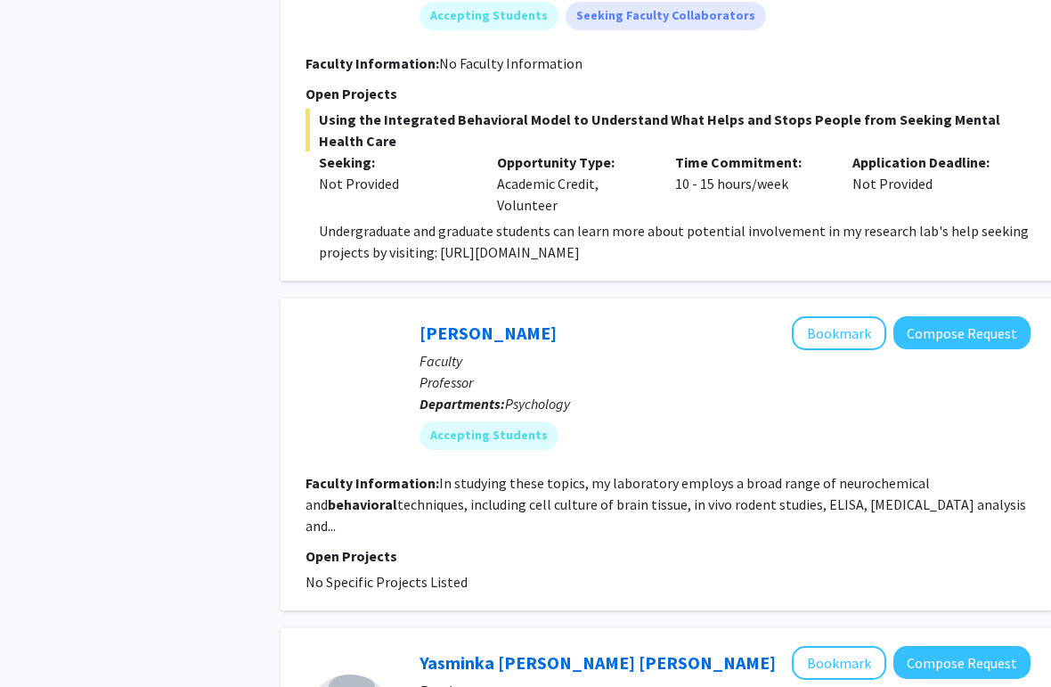
scroll to position [2142, 0]
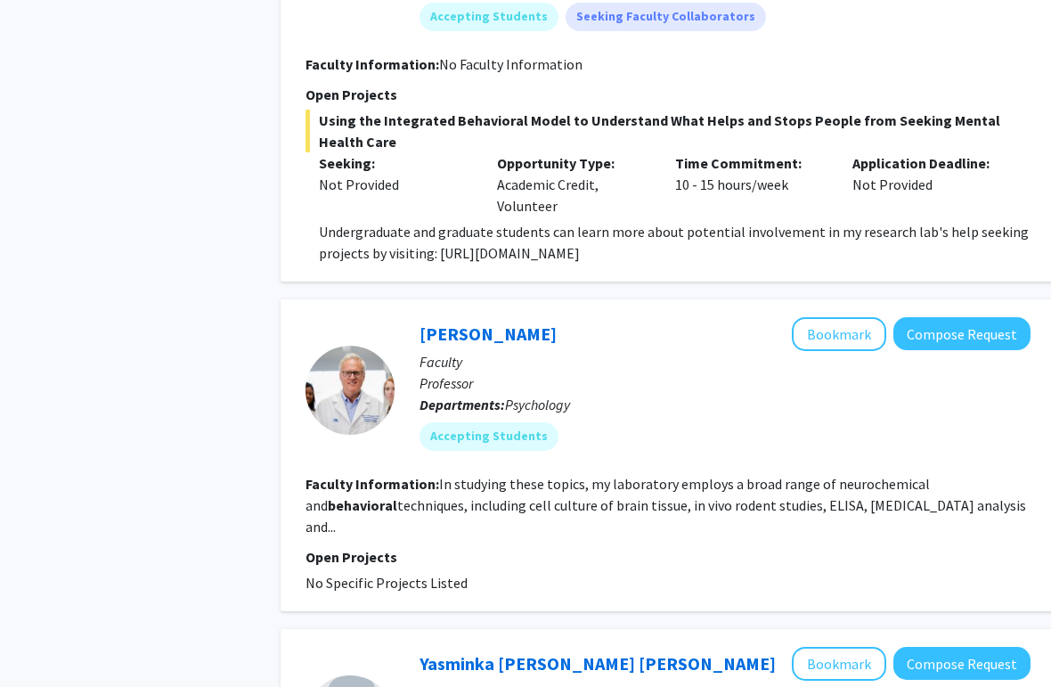
click at [856, 343] on button "Bookmark" at bounding box center [839, 334] width 94 height 34
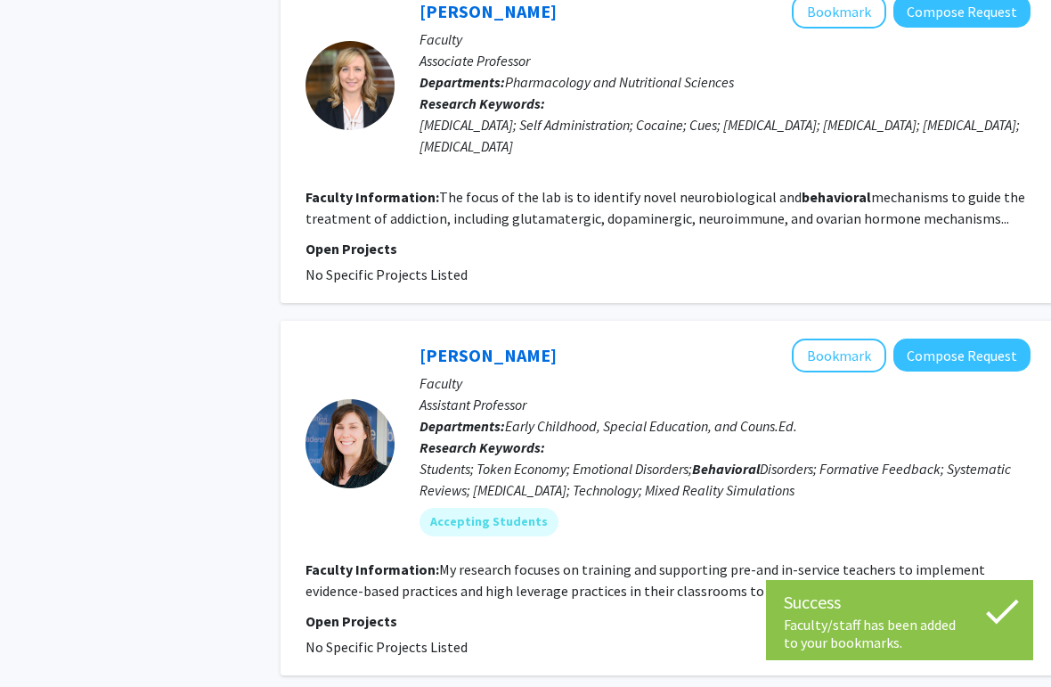
scroll to position [3264, 0]
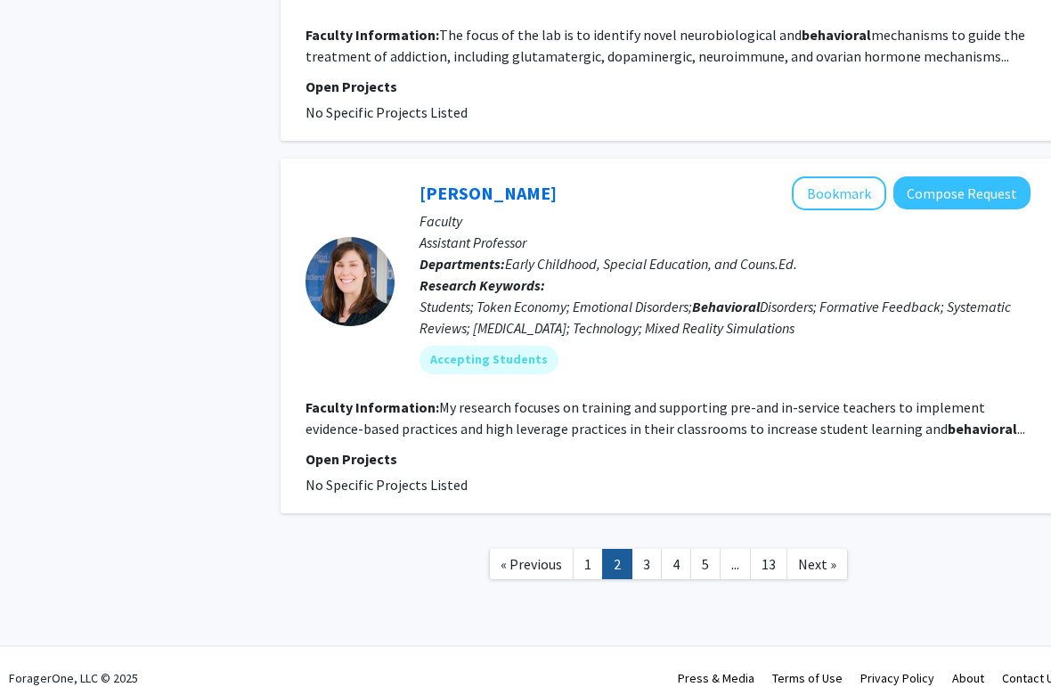
click at [809, 554] on link "Next »" at bounding box center [816, 564] width 61 height 31
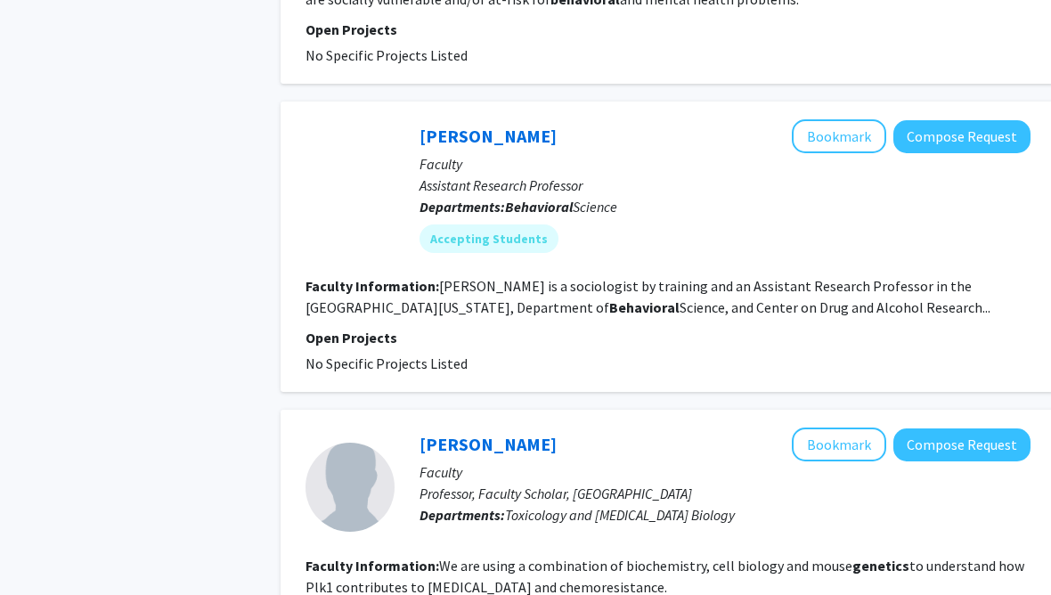
scroll to position [1993, 0]
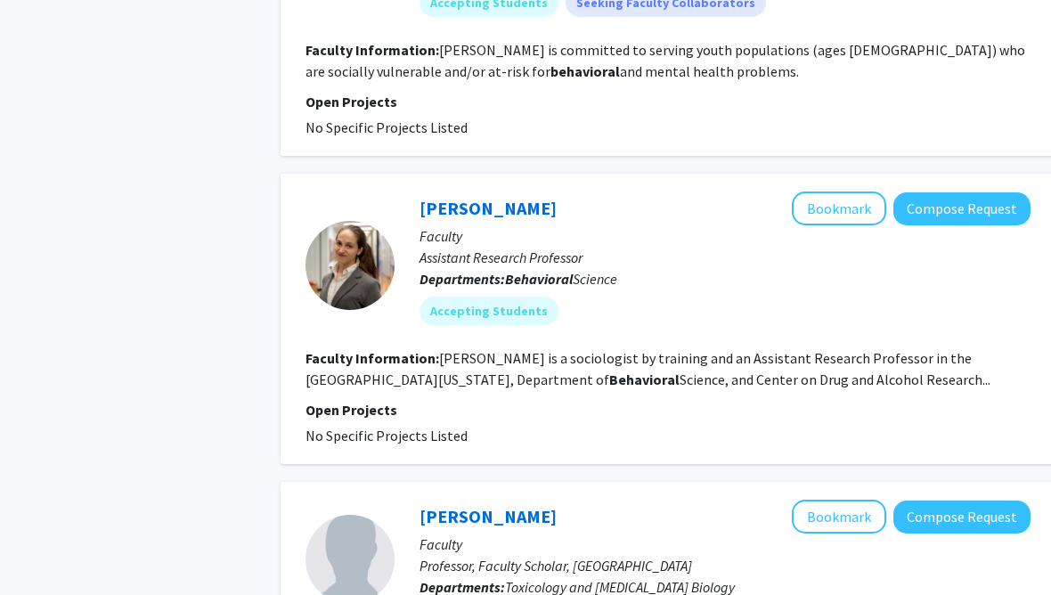
click at [860, 192] on button "Bookmark" at bounding box center [839, 209] width 94 height 34
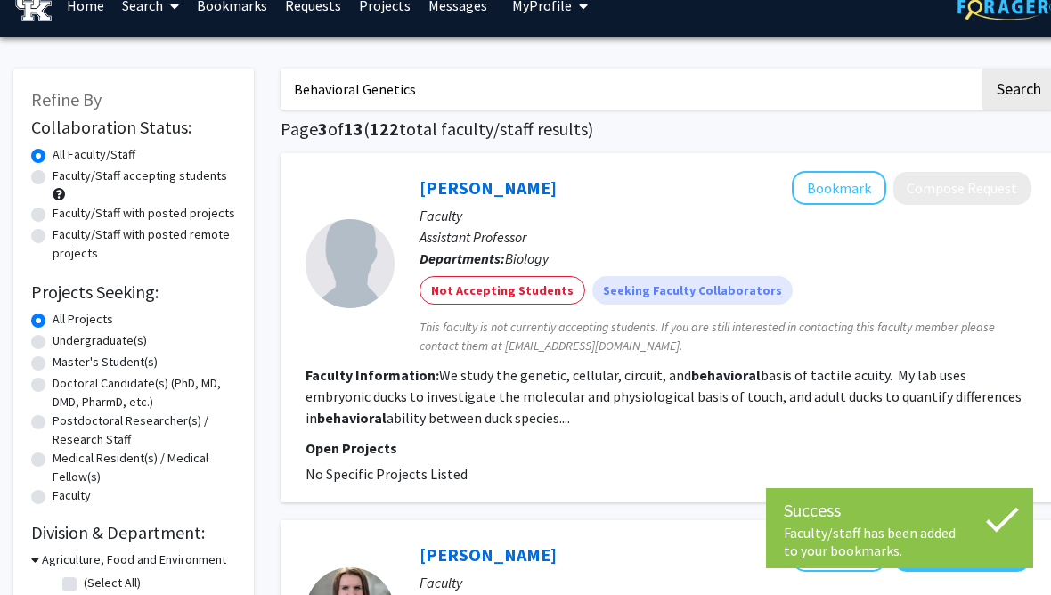
scroll to position [0, 0]
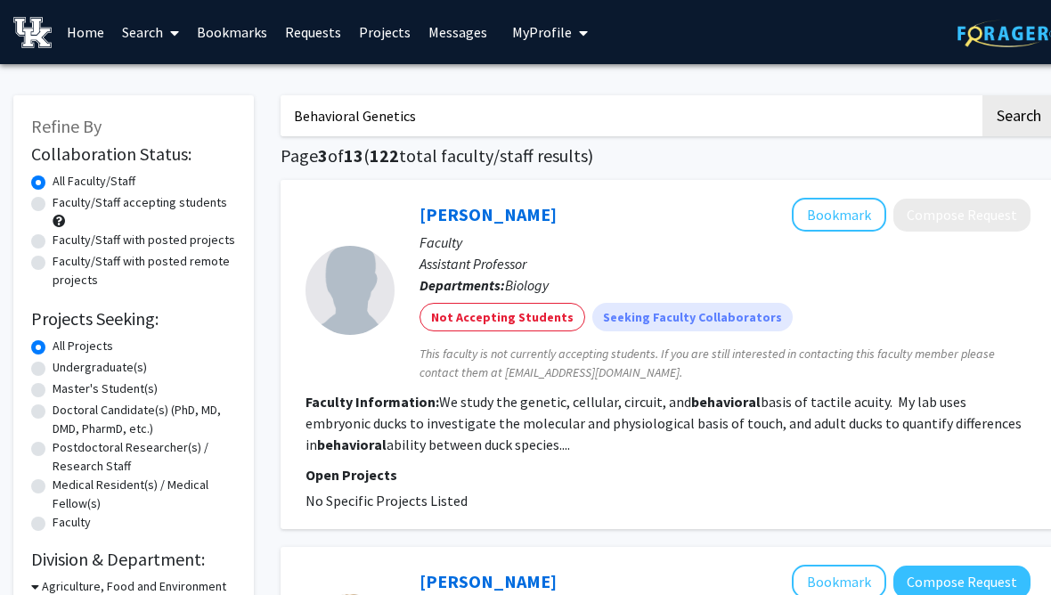
click at [555, 35] on span "My Profile" at bounding box center [542, 32] width 60 height 18
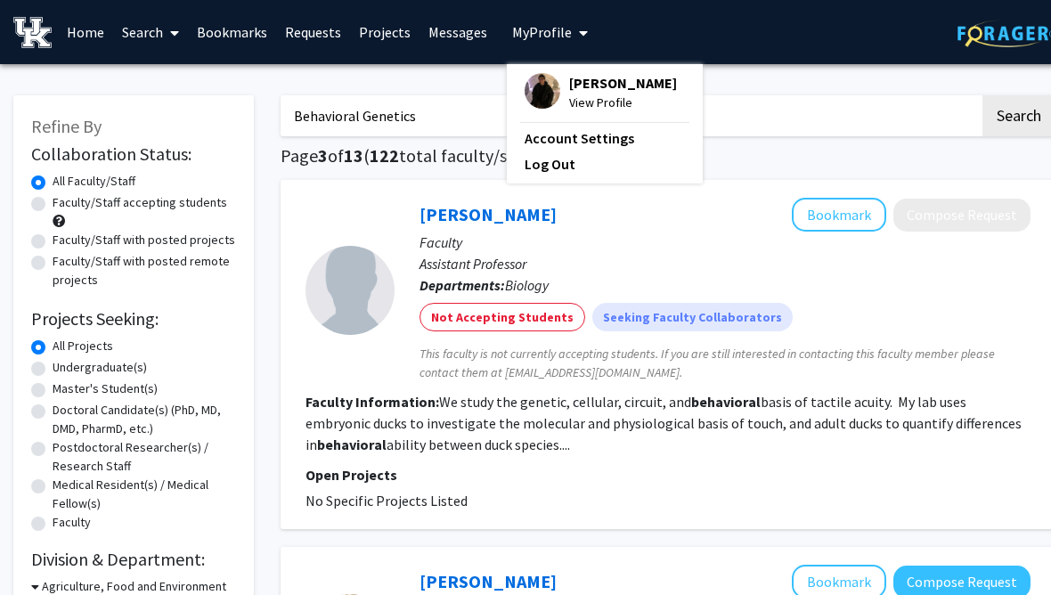
click at [593, 244] on p "Faculty" at bounding box center [725, 242] width 611 height 21
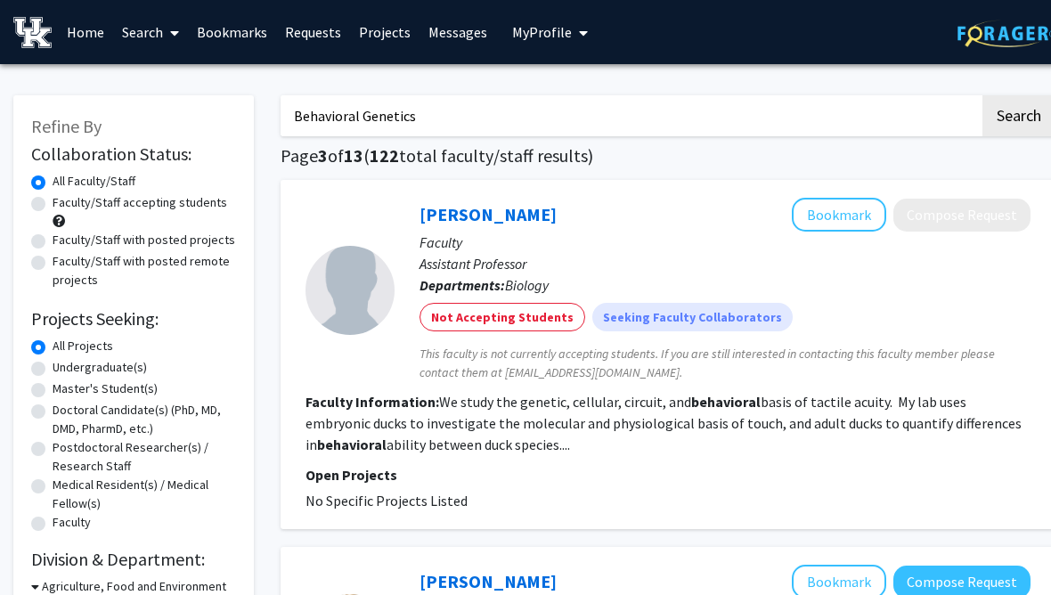
click at [232, 32] on link "Bookmarks" at bounding box center [232, 32] width 88 height 62
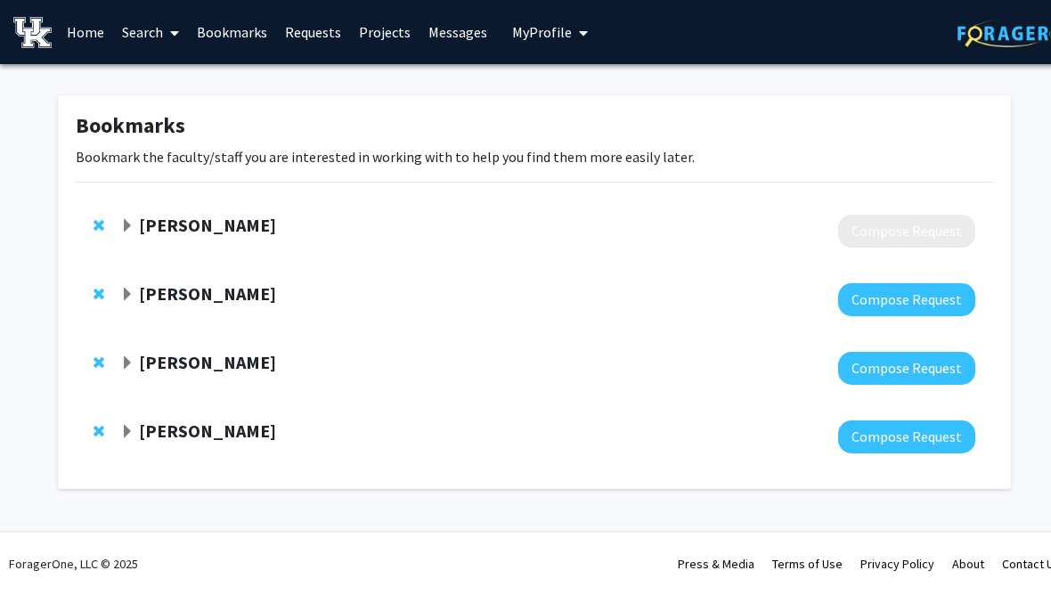
click at [99, 290] on span "Remove TK Logan from bookmarks" at bounding box center [99, 294] width 11 height 14
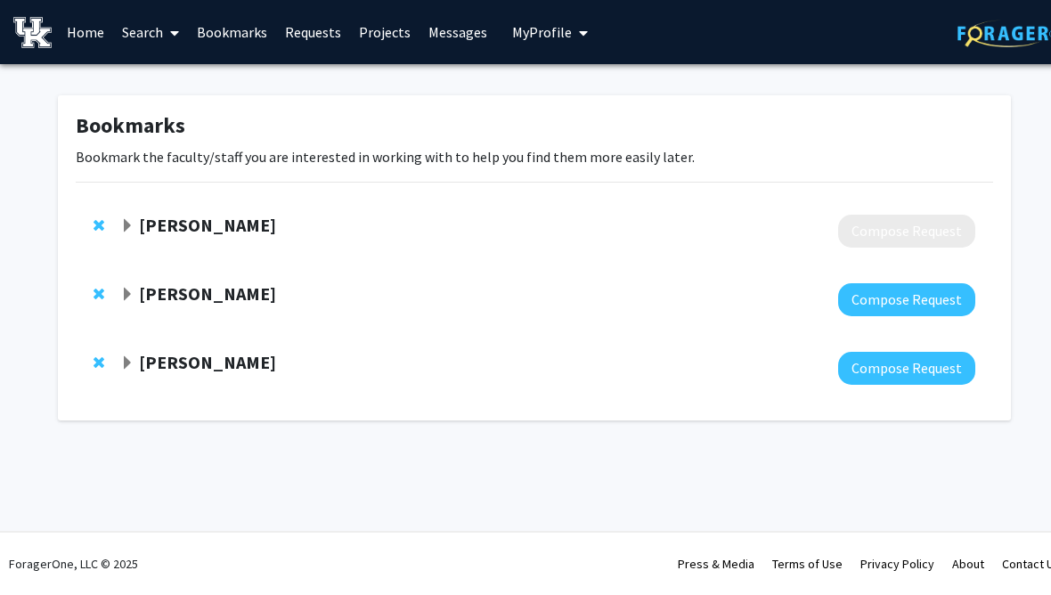
click at [100, 224] on span "Remove Michael Bardo from bookmarks" at bounding box center [99, 225] width 11 height 14
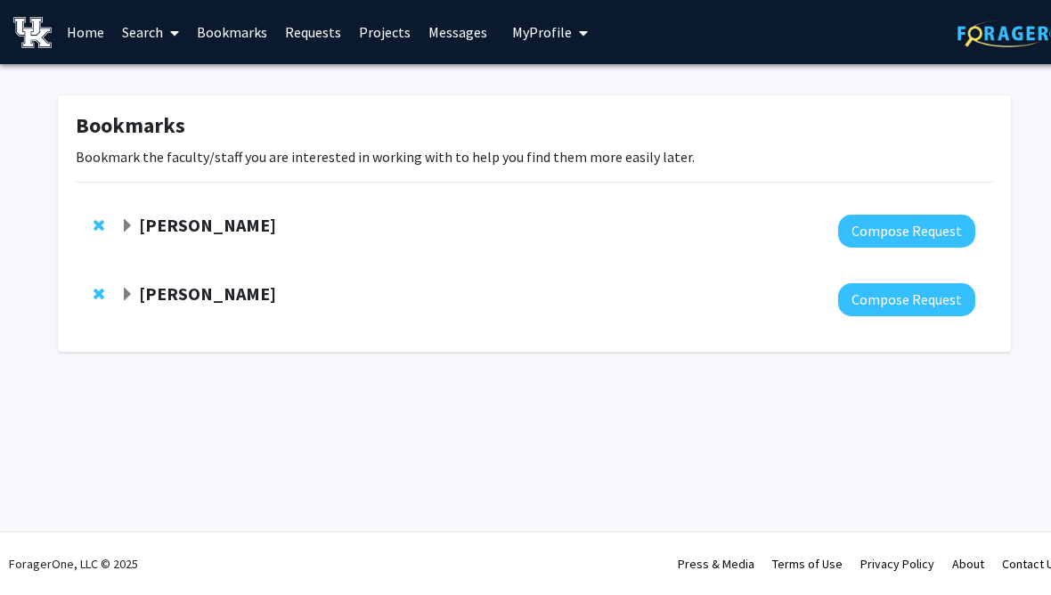
click at [910, 223] on button "Compose Request" at bounding box center [906, 231] width 137 height 33
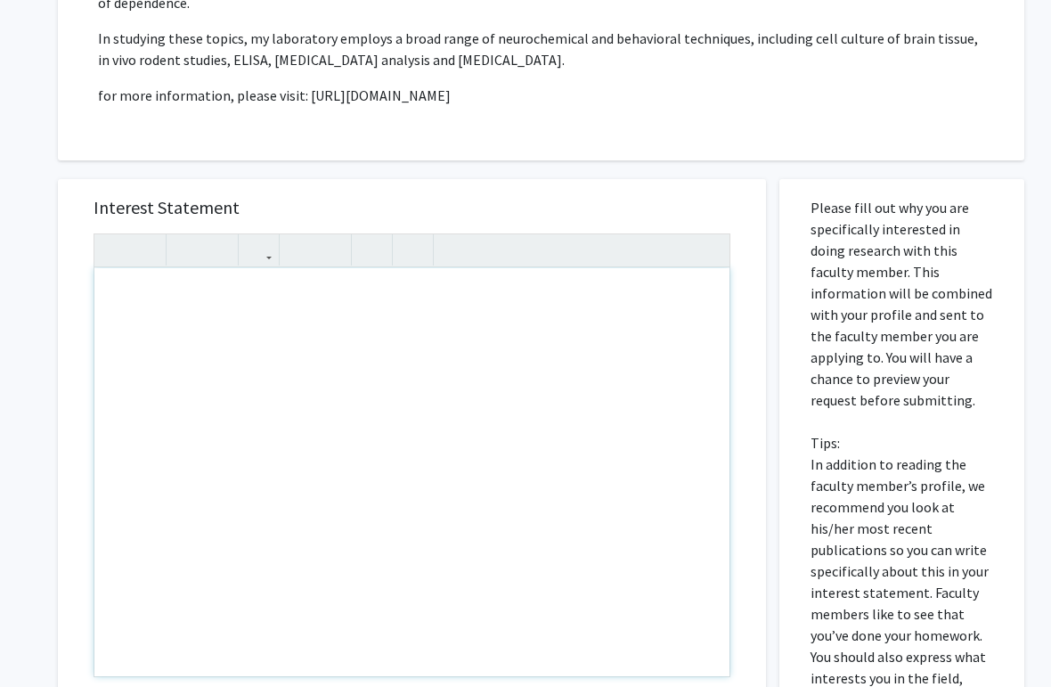
scroll to position [406, 0]
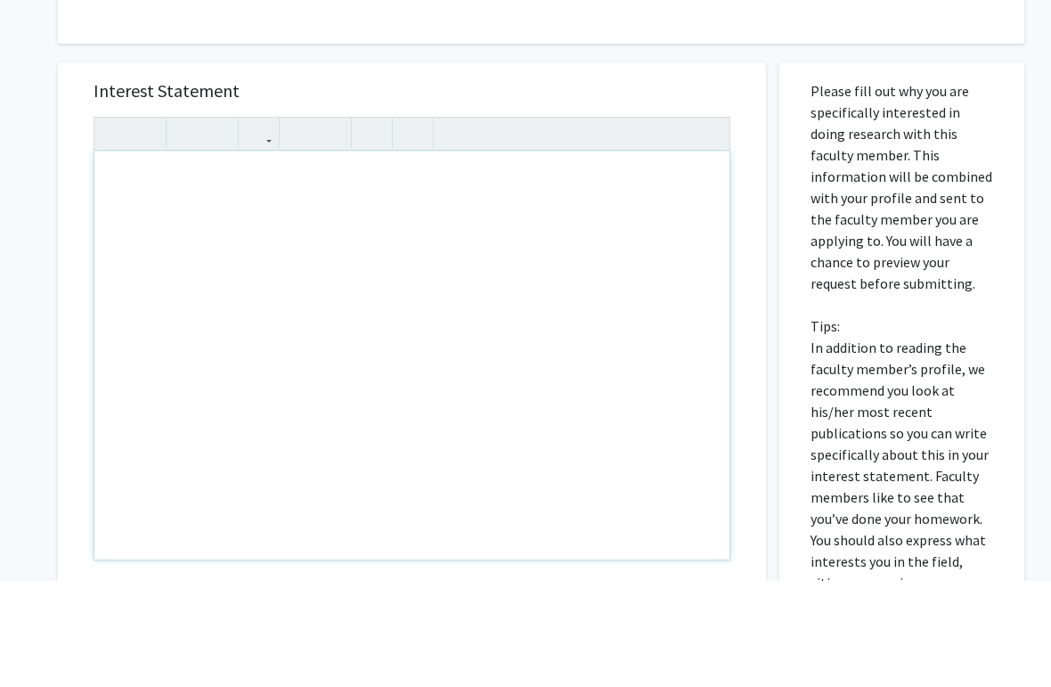
click at [607, 283] on div "Note to users with screen readers: Please press Alt+0 or Option+0 to deactivate…" at bounding box center [411, 461] width 635 height 408
click at [306, 275] on p "Introduction" at bounding box center [411, 285] width 599 height 21
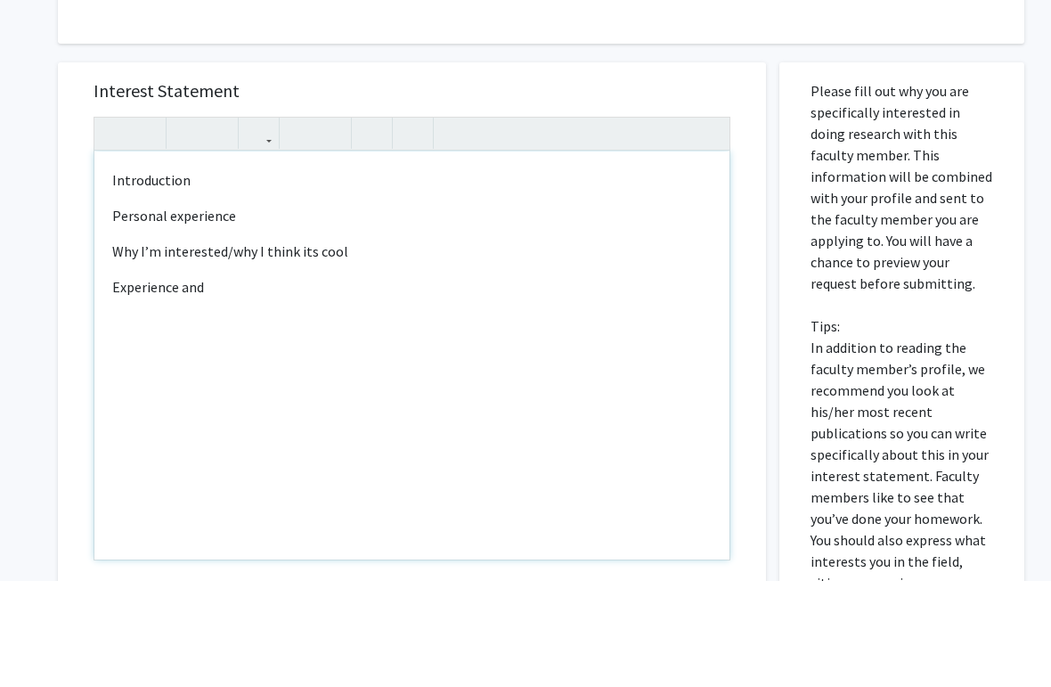
click at [232, 257] on div "Introduction Personal experience Why I’m interested/why I think its cool Experi…" at bounding box center [411, 461] width 635 height 408
click at [234, 382] on p "Experience and" at bounding box center [411, 392] width 599 height 21
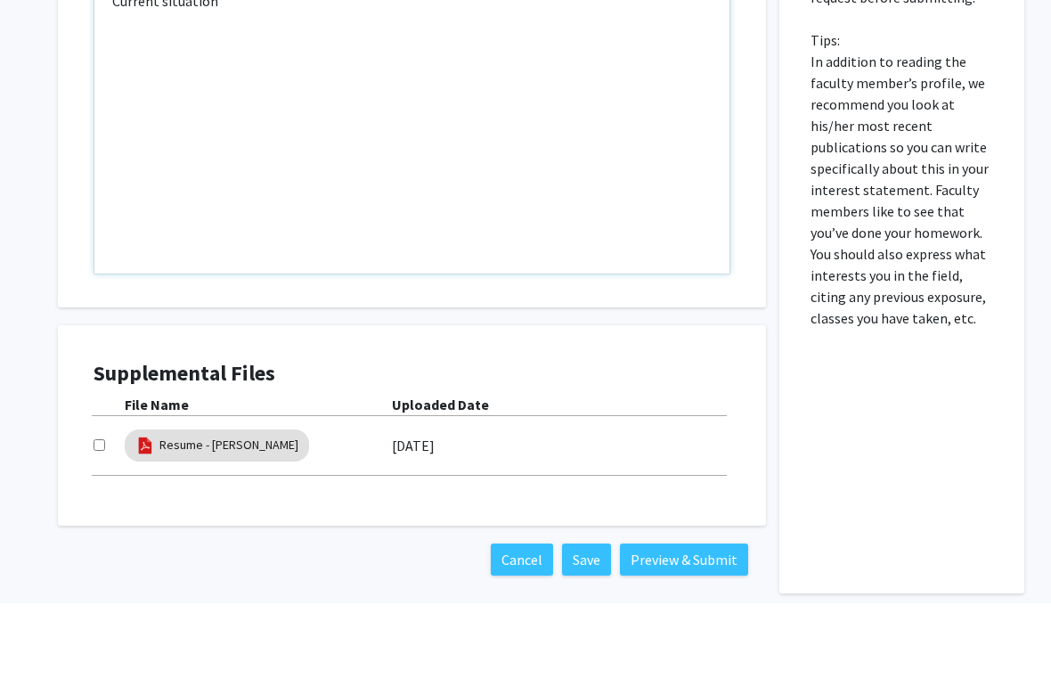
scroll to position [722, 0]
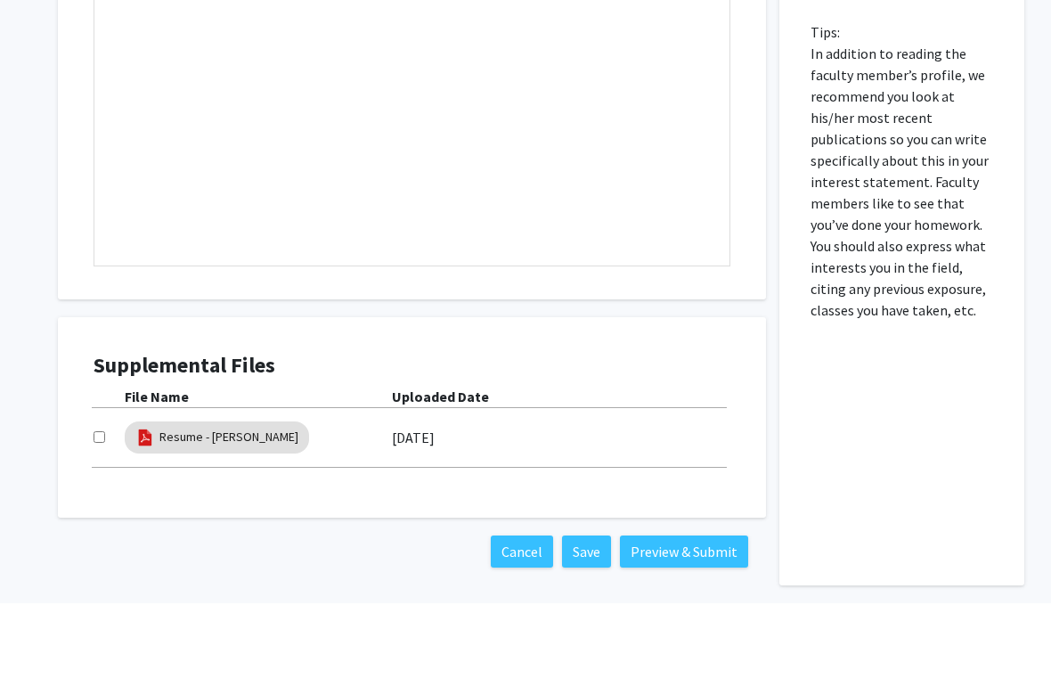
click at [585, 594] on button "Save" at bounding box center [586, 635] width 49 height 32
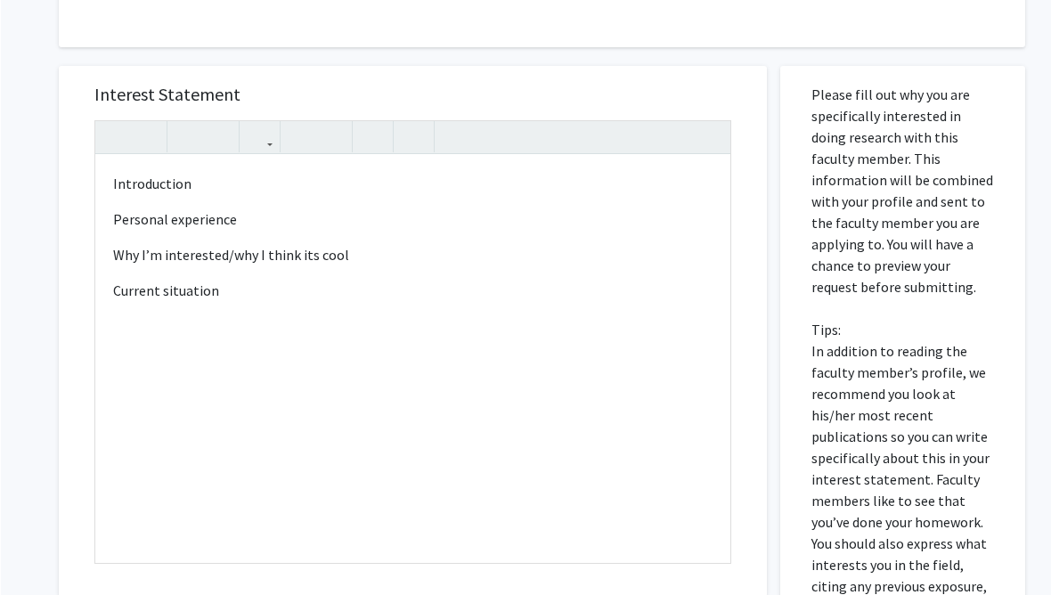
scroll to position [508, 0]
click at [543, 323] on div "Introduction Personal experience Why I’m interested/why I think its cool Curren…" at bounding box center [411, 360] width 635 height 408
type textarea "<p>Introduction</p><p>Personal experience&nbsp;</p><p>Why I’m interested/why I …"
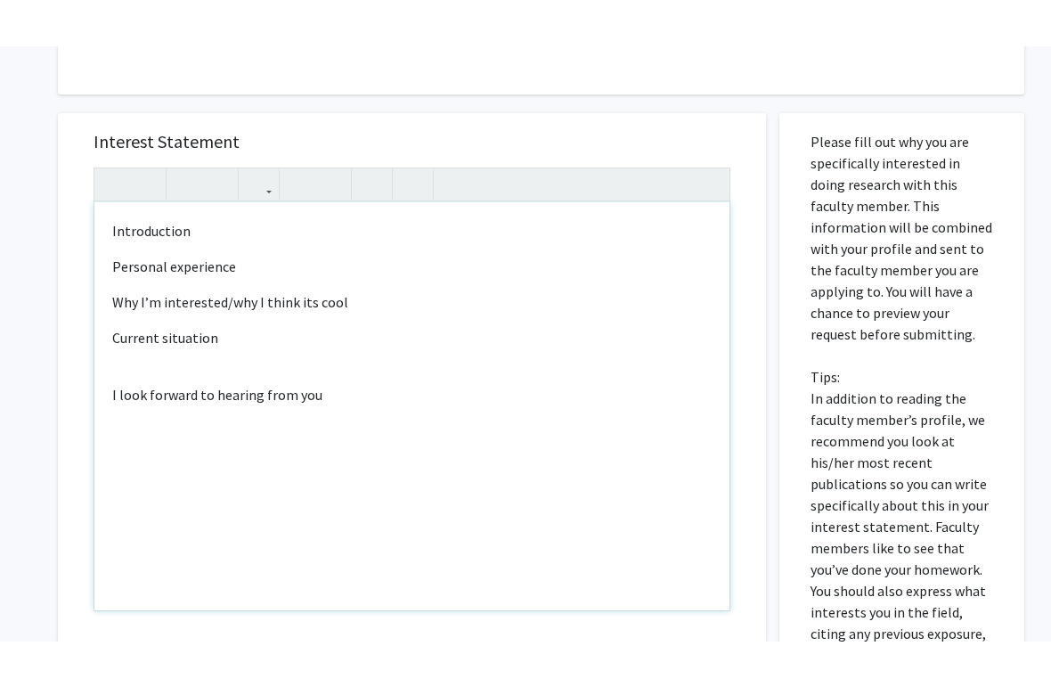
scroll to position [701, 0]
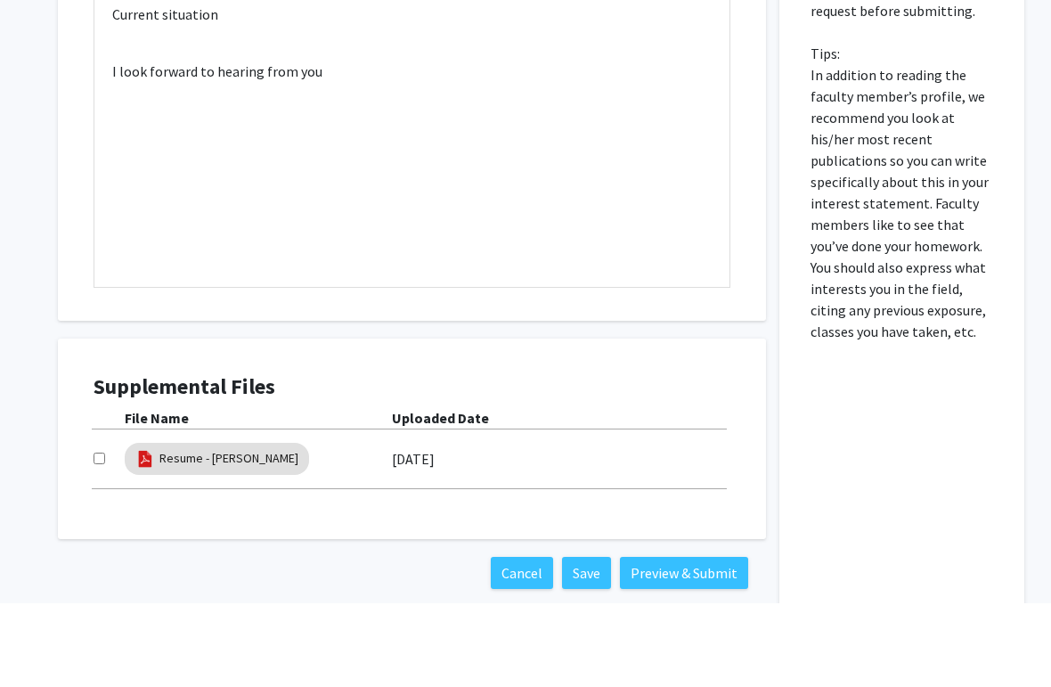
click at [593, 594] on button "Save" at bounding box center [586, 656] width 49 height 32
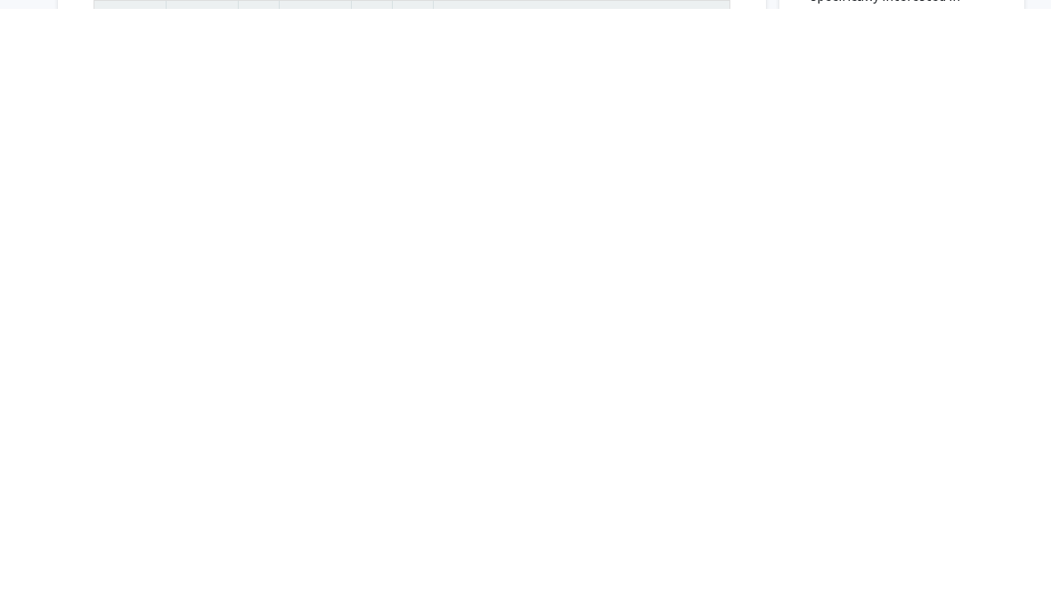
scroll to position [0, 0]
